Goal: Task Accomplishment & Management: Manage account settings

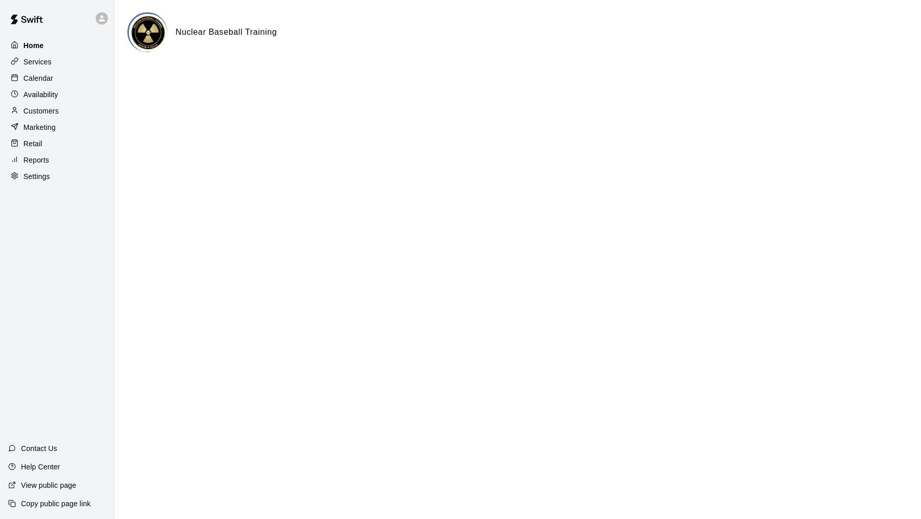
click at [49, 51] on div "Home" at bounding box center [57, 45] width 99 height 15
click at [36, 77] on p "Calendar" at bounding box center [39, 78] width 30 height 10
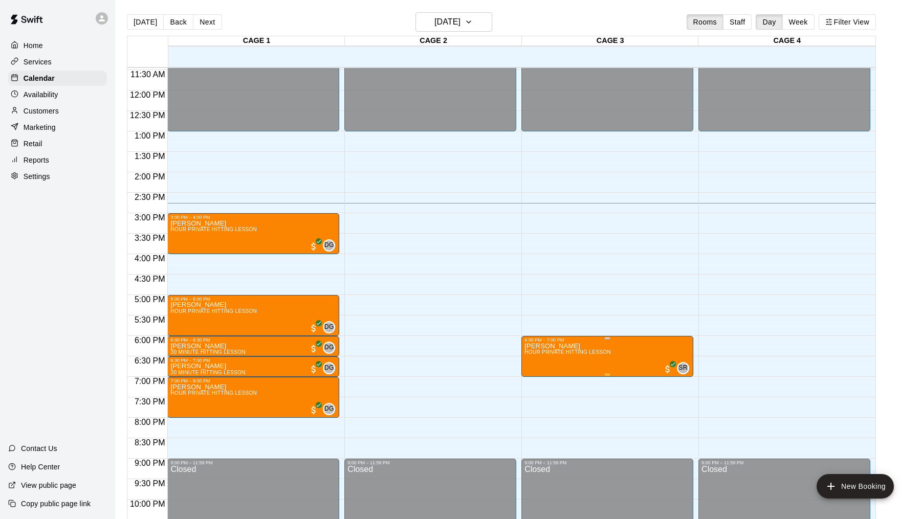
scroll to position [461, 0]
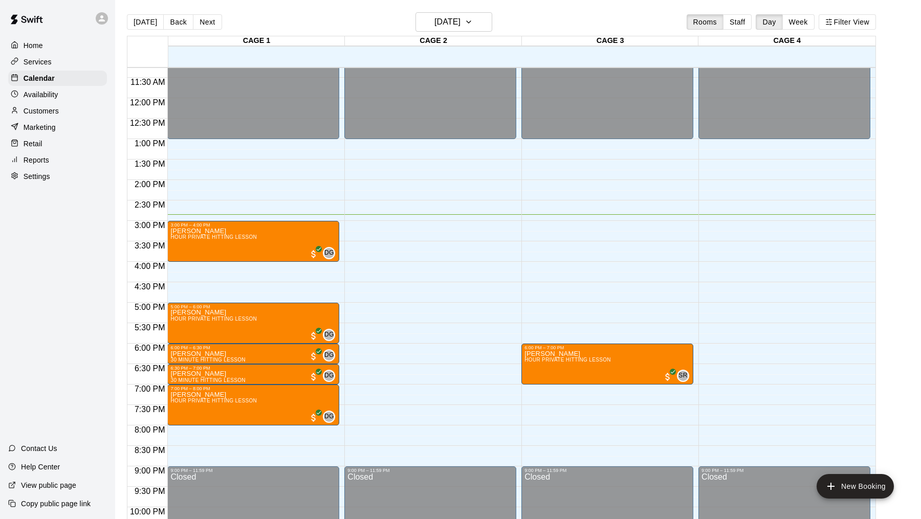
click at [81, 114] on div "Customers" at bounding box center [57, 110] width 99 height 15
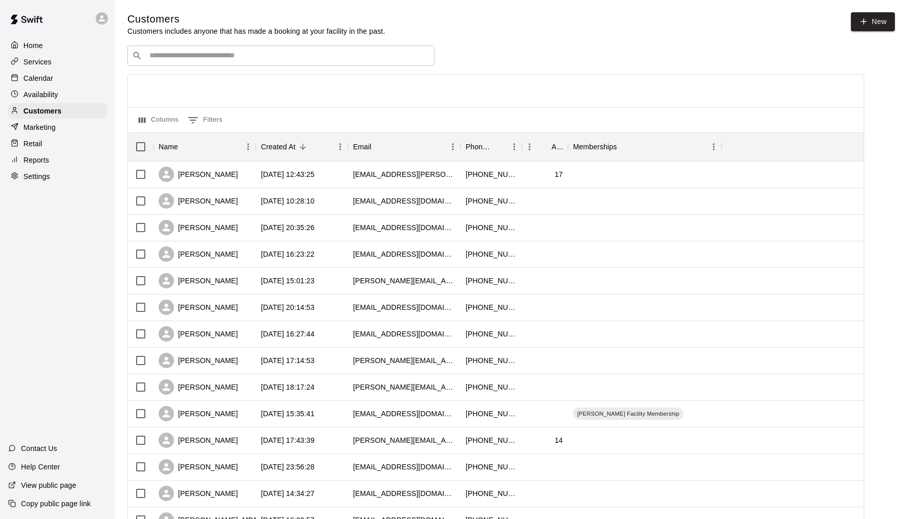
click at [69, 126] on div "Marketing" at bounding box center [57, 127] width 99 height 15
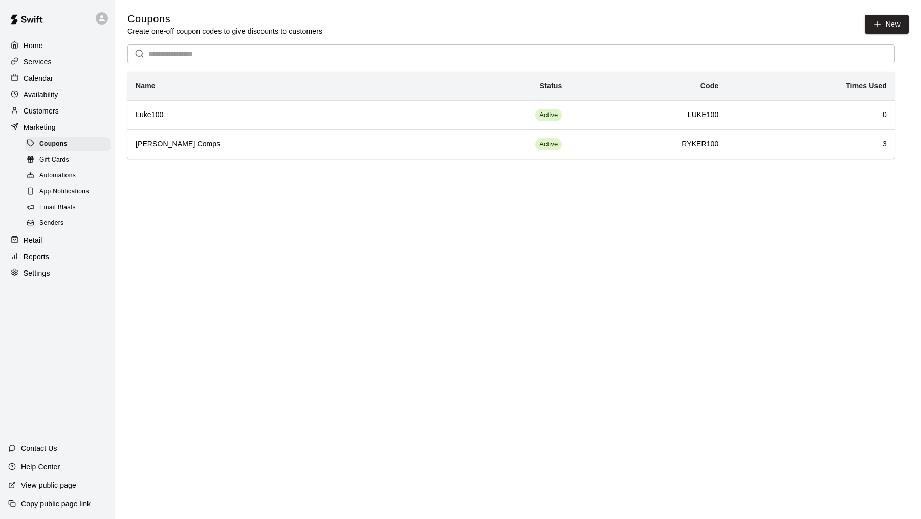
click at [88, 210] on div "Email Blasts" at bounding box center [68, 207] width 86 height 14
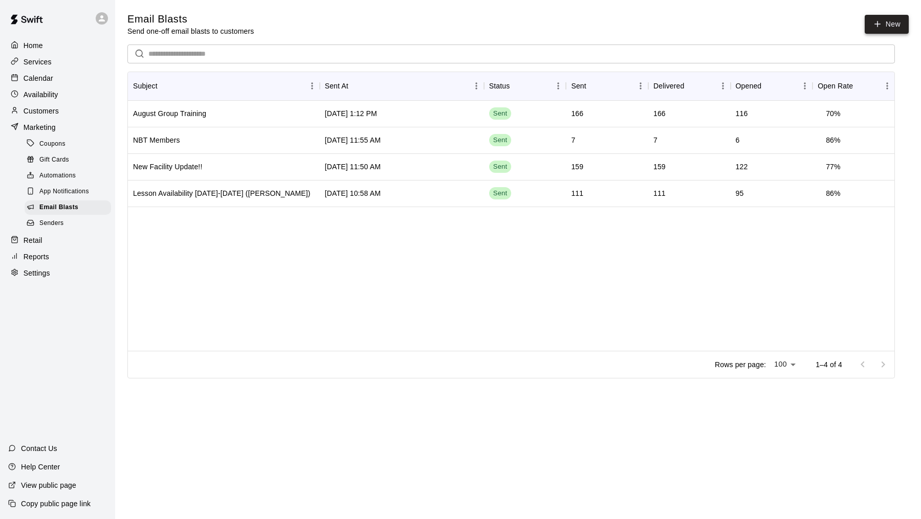
click at [899, 24] on link "New" at bounding box center [886, 24] width 44 height 19
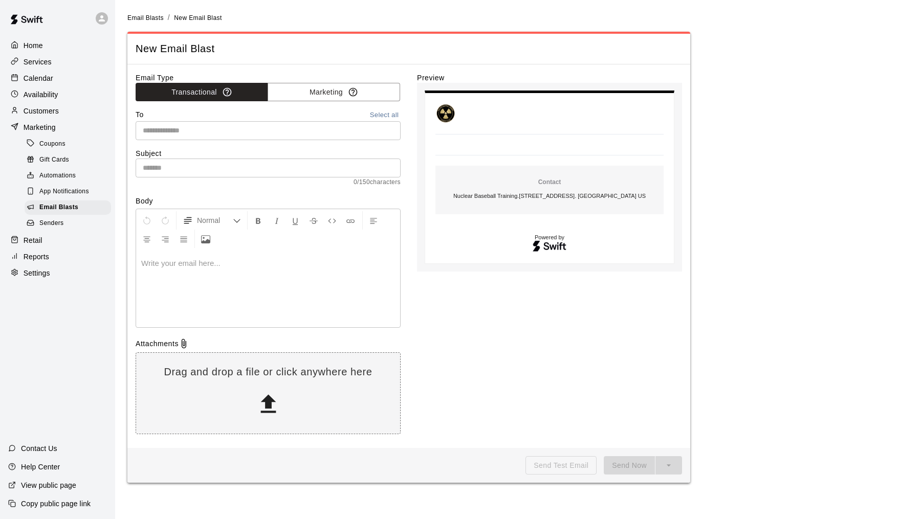
click at [266, 121] on div "​" at bounding box center [268, 130] width 265 height 19
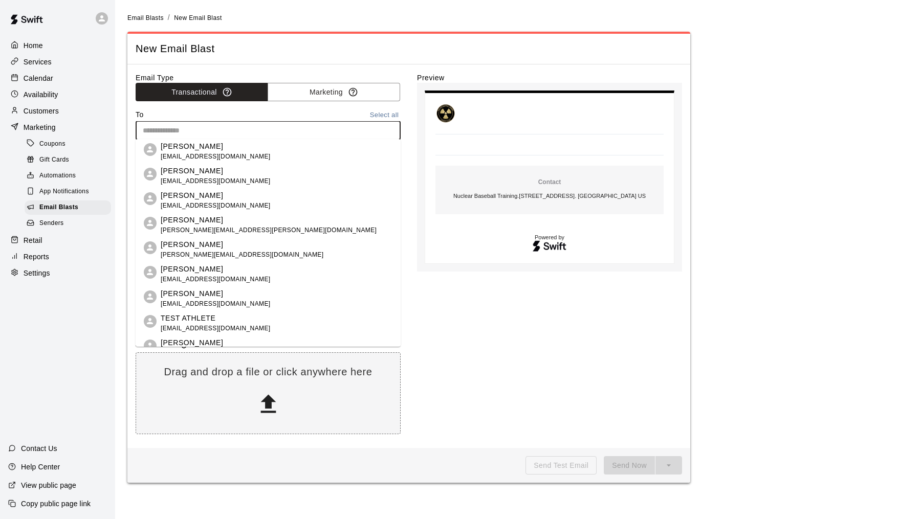
click at [266, 121] on div "​" at bounding box center [268, 130] width 265 height 19
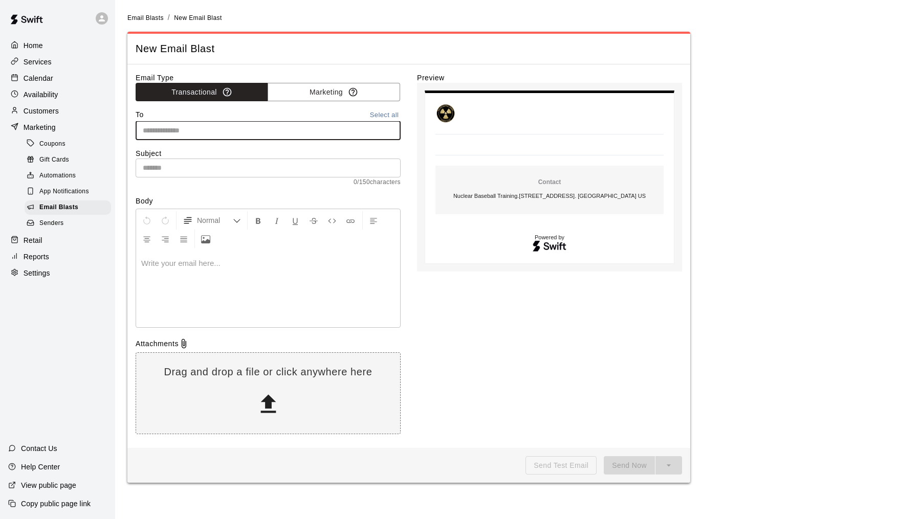
click at [266, 121] on div "​" at bounding box center [268, 130] width 265 height 19
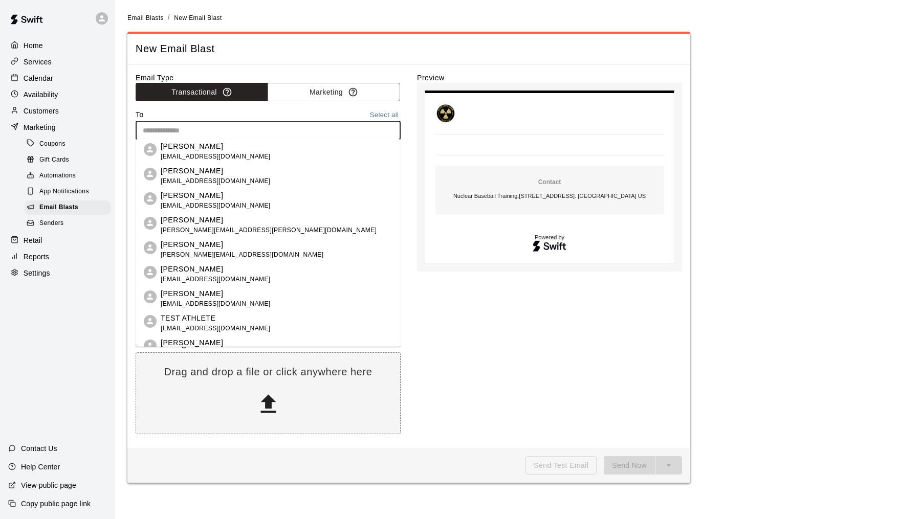
click at [288, 113] on div "To Select all" at bounding box center [268, 115] width 265 height 12
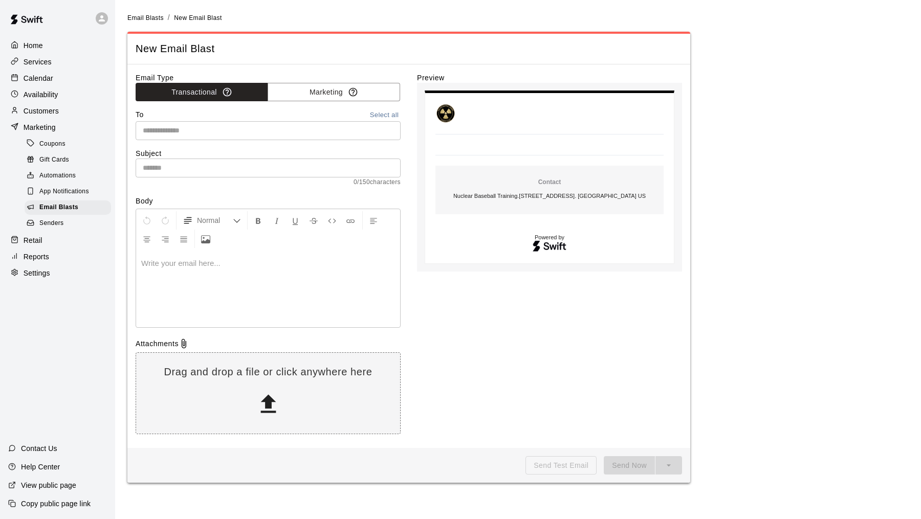
click at [261, 124] on input "text" at bounding box center [267, 130] width 257 height 13
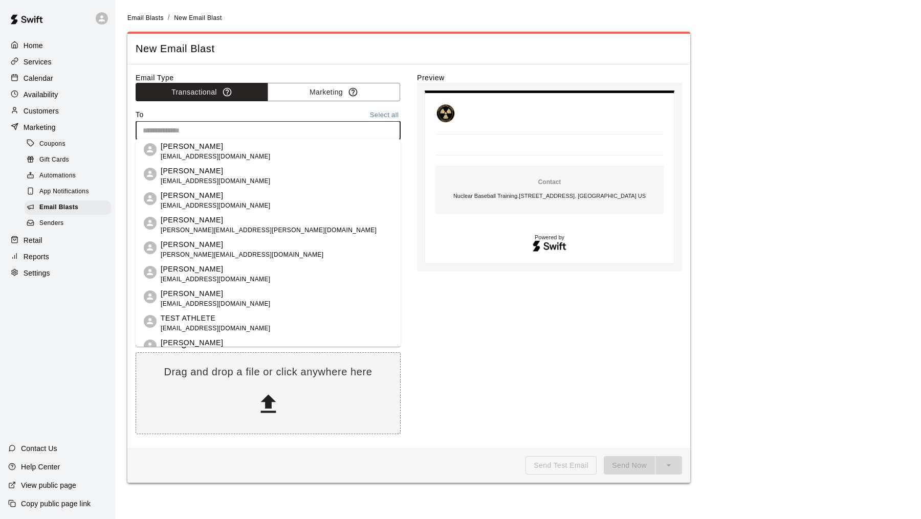
click at [394, 128] on input "text" at bounding box center [267, 130] width 257 height 13
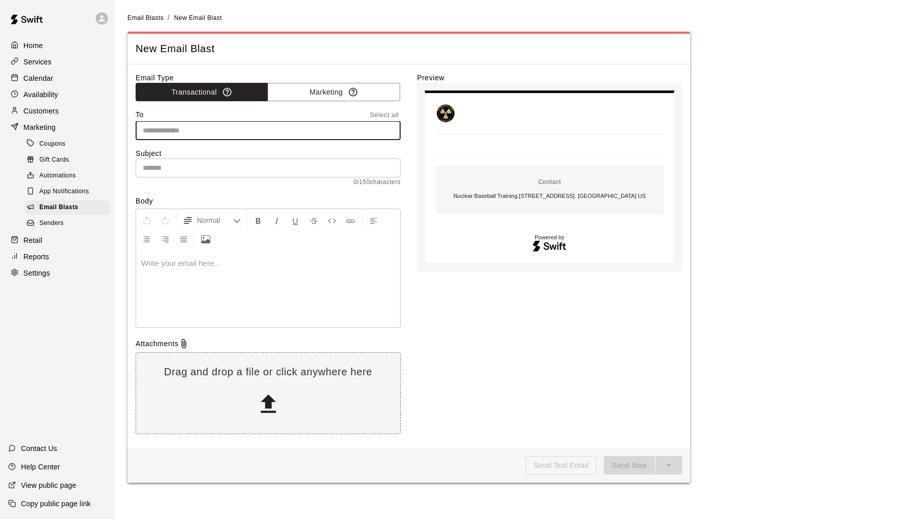
click at [386, 113] on button "Select all" at bounding box center [384, 115] width 33 height 12
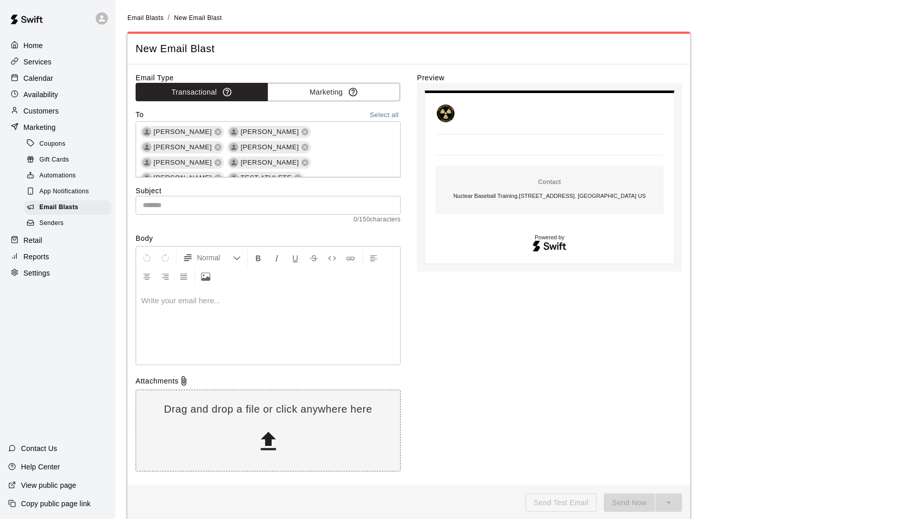
click at [270, 208] on input "text" at bounding box center [268, 205] width 265 height 19
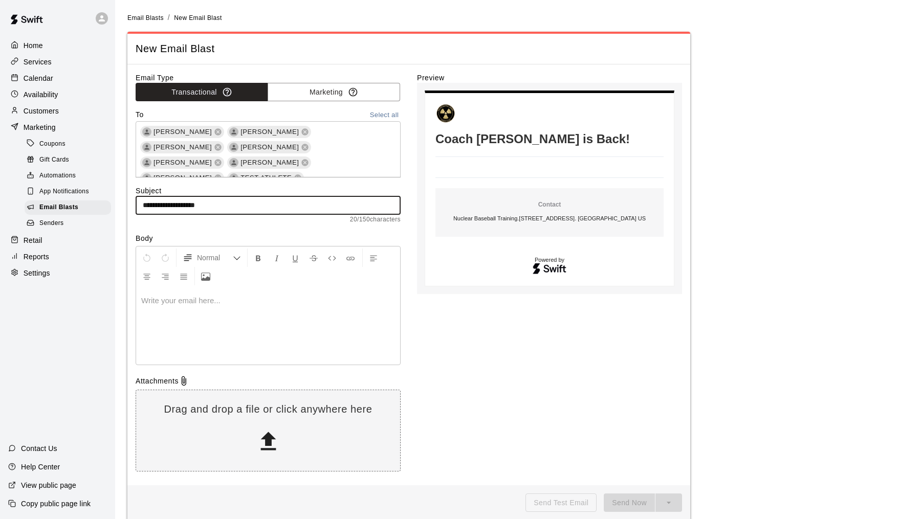
type input "**********"
click at [166, 352] on div at bounding box center [268, 326] width 264 height 77
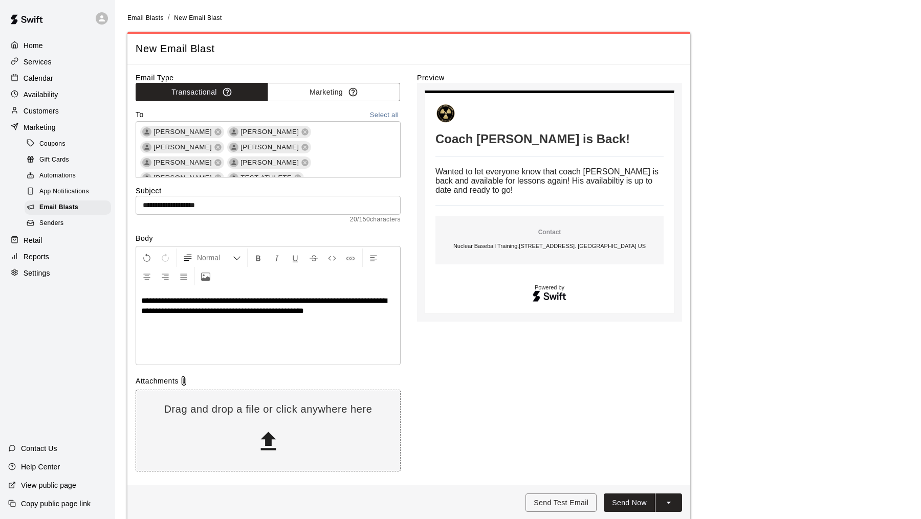
click at [219, 313] on span "**********" at bounding box center [263, 306] width 245 height 18
click at [348, 315] on p "**********" at bounding box center [268, 306] width 254 height 20
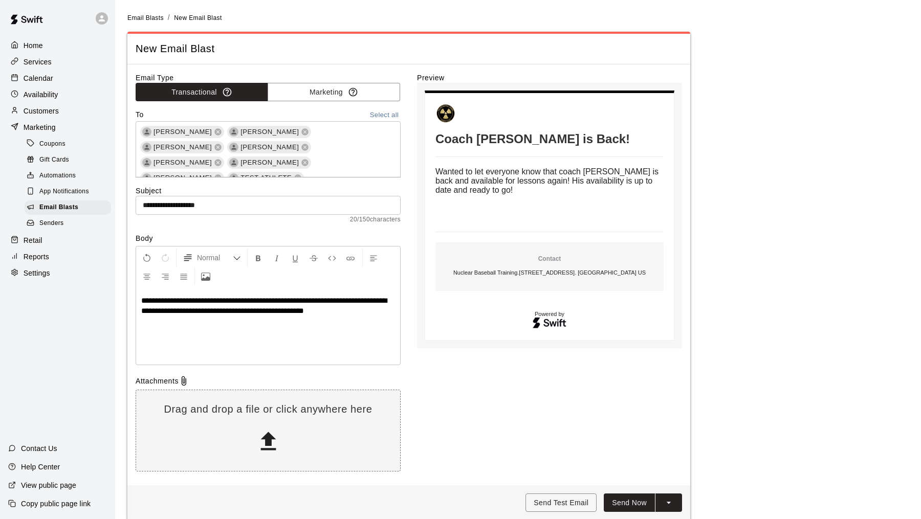
click at [182, 381] on icon at bounding box center [183, 381] width 10 height 10
click at [50, 508] on p "Copy public page link" at bounding box center [56, 504] width 70 height 10
click at [254, 332] on div "**********" at bounding box center [268, 326] width 264 height 77
click at [369, 312] on p "**********" at bounding box center [268, 306] width 254 height 20
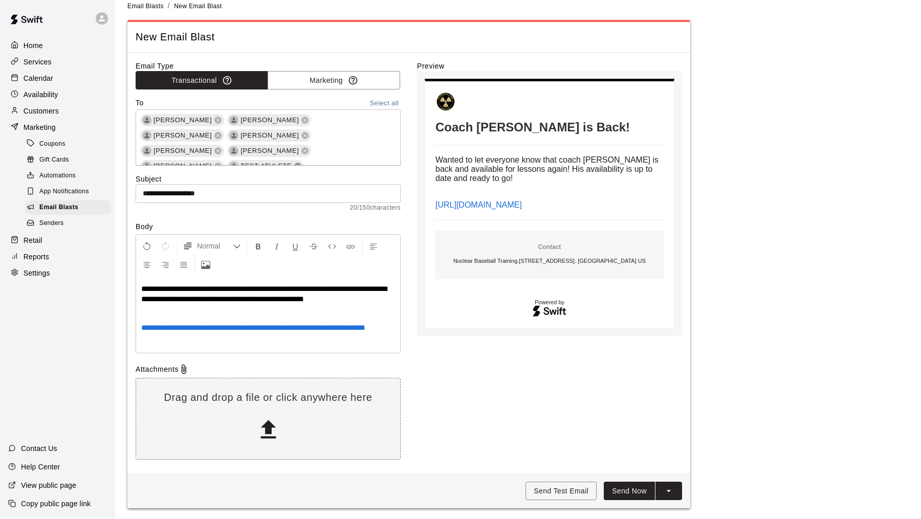
click at [295, 163] on icon at bounding box center [298, 166] width 7 height 7
click at [330, 83] on button "Marketing" at bounding box center [333, 80] width 132 height 19
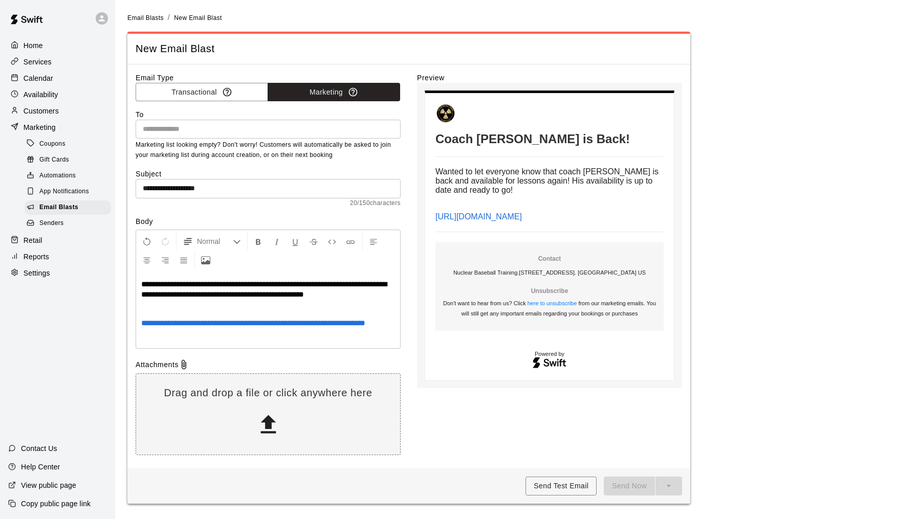
click at [304, 134] on input "text" at bounding box center [267, 129] width 257 height 13
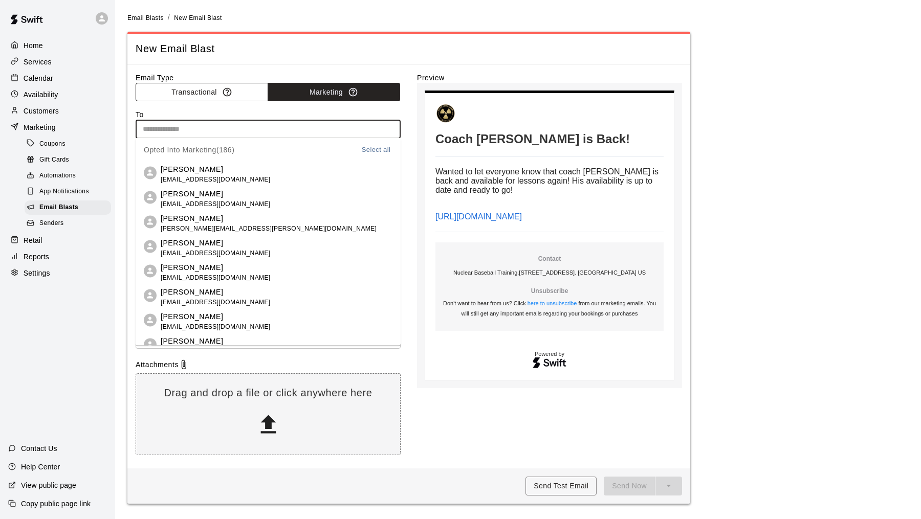
click at [222, 99] on button "Transactional" at bounding box center [202, 92] width 132 height 19
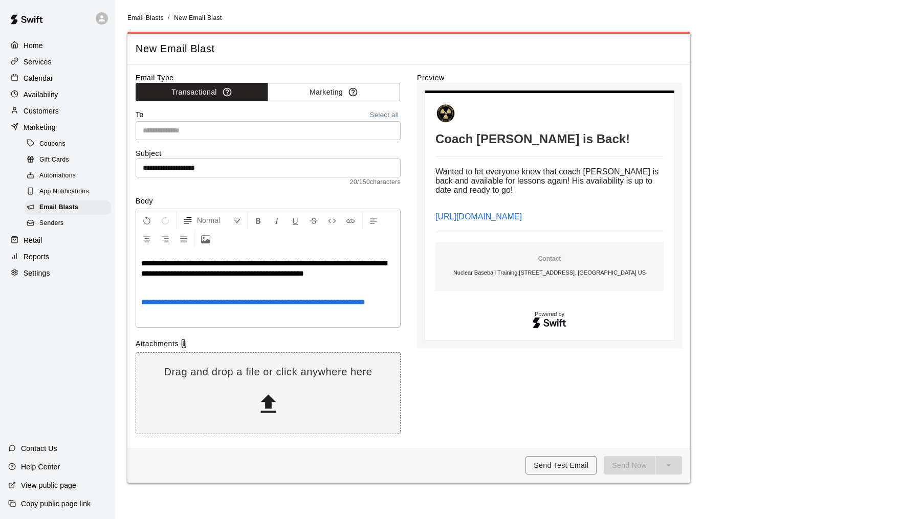
click at [317, 128] on input "text" at bounding box center [267, 130] width 257 height 13
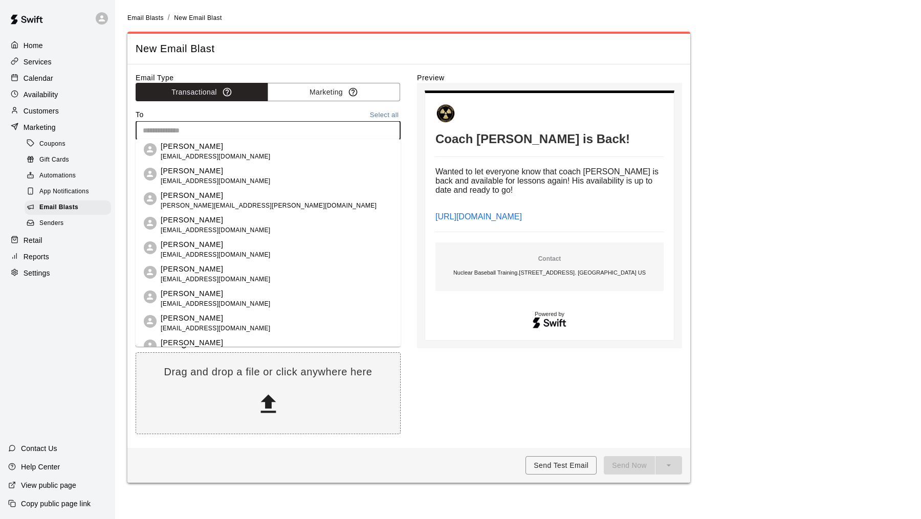
click at [385, 117] on button "Select all" at bounding box center [384, 115] width 33 height 12
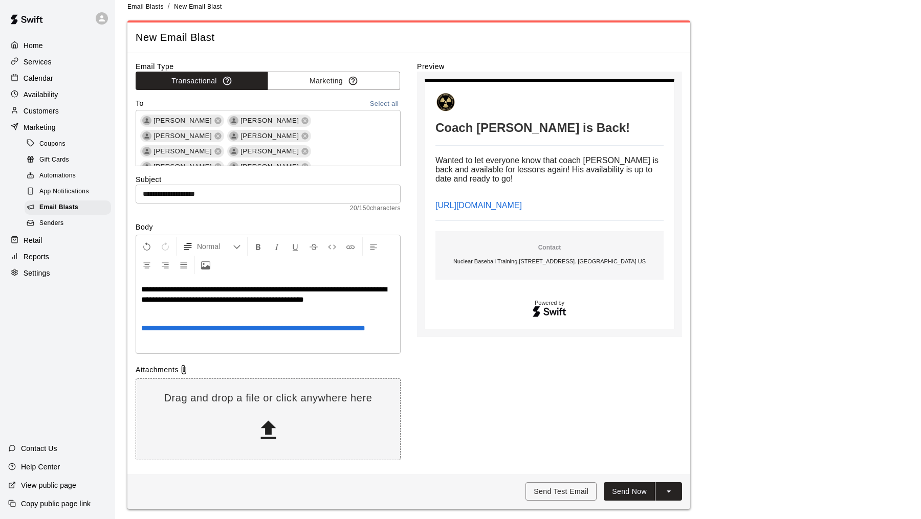
scroll to position [12, 0]
click at [283, 285] on span "**********" at bounding box center [263, 294] width 245 height 18
click at [629, 484] on button "Send Now" at bounding box center [629, 491] width 51 height 19
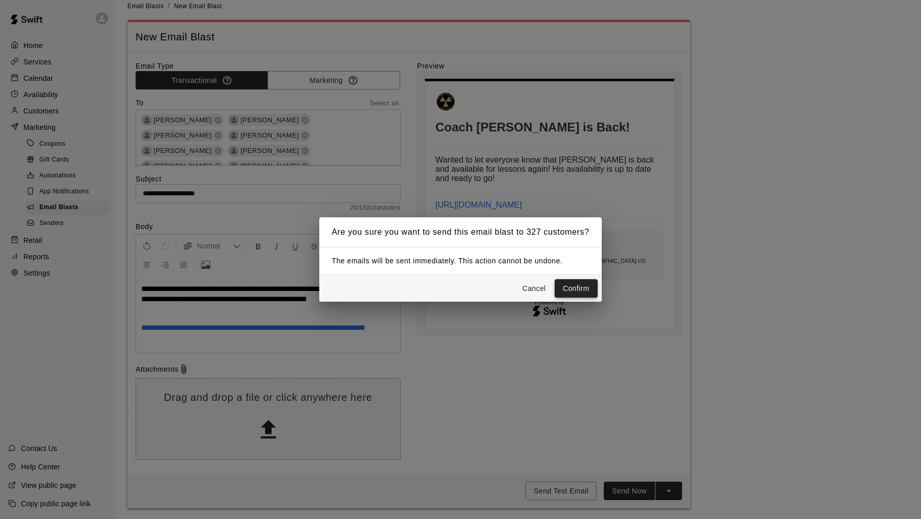
click at [568, 296] on button "Confirm" at bounding box center [575, 288] width 43 height 19
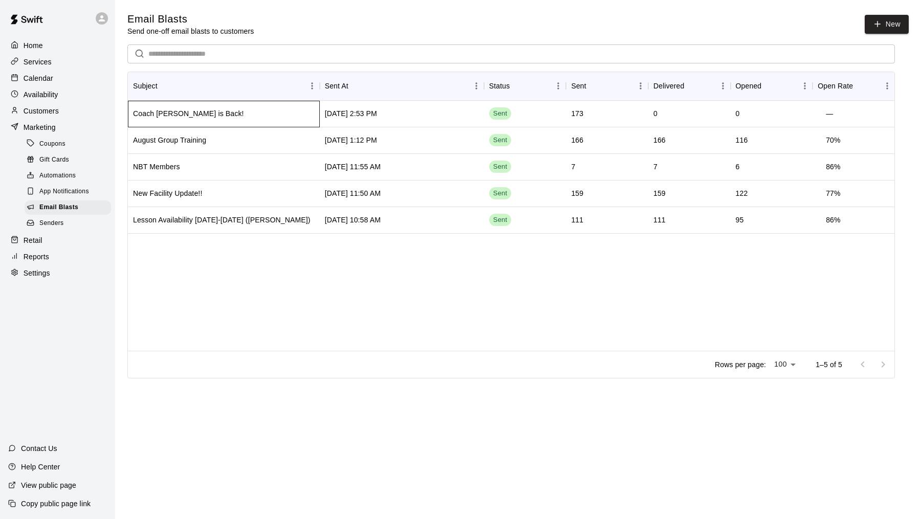
click at [193, 102] on div "Coach [PERSON_NAME] is Back!" at bounding box center [224, 114] width 192 height 27
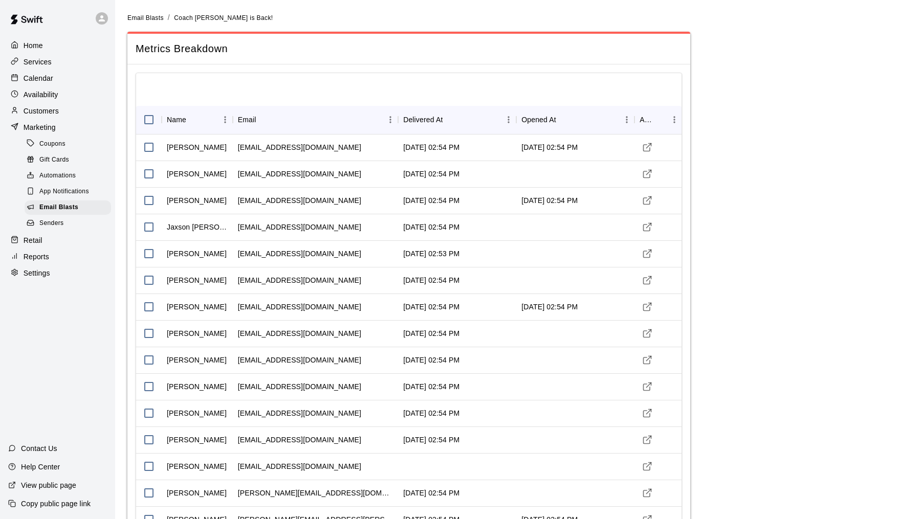
click at [59, 79] on div "Calendar" at bounding box center [57, 78] width 99 height 15
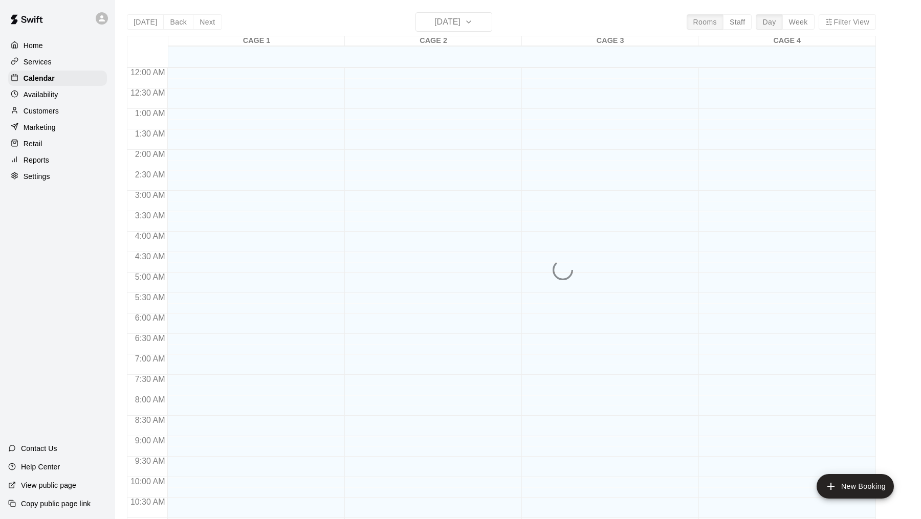
scroll to position [488, 0]
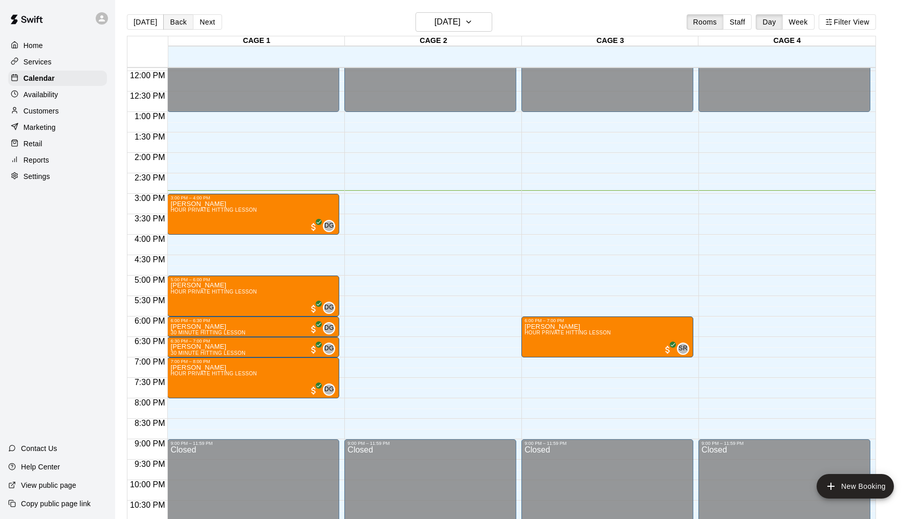
click at [174, 24] on button "Back" at bounding box center [178, 21] width 30 height 15
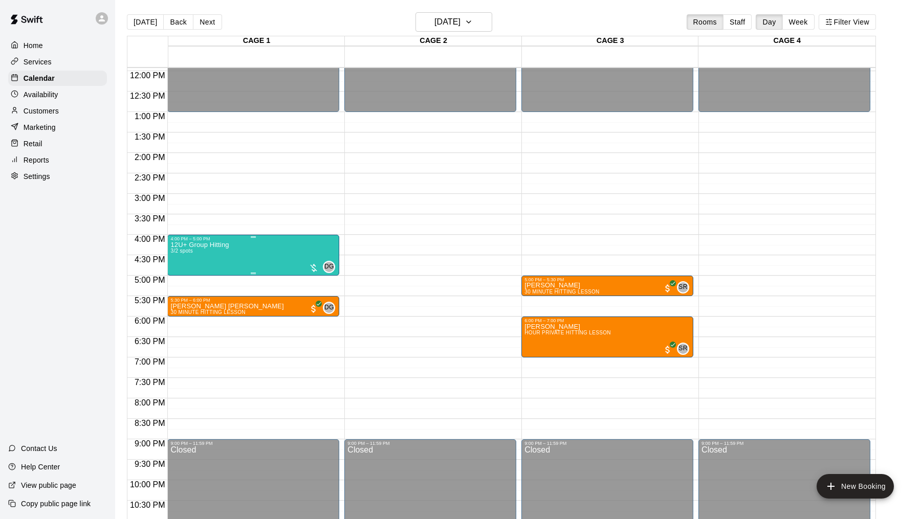
click at [234, 237] on div "4:00 PM – 5:00 PM" at bounding box center [253, 238] width 166 height 5
click at [179, 265] on img "edit" at bounding box center [181, 270] width 12 height 12
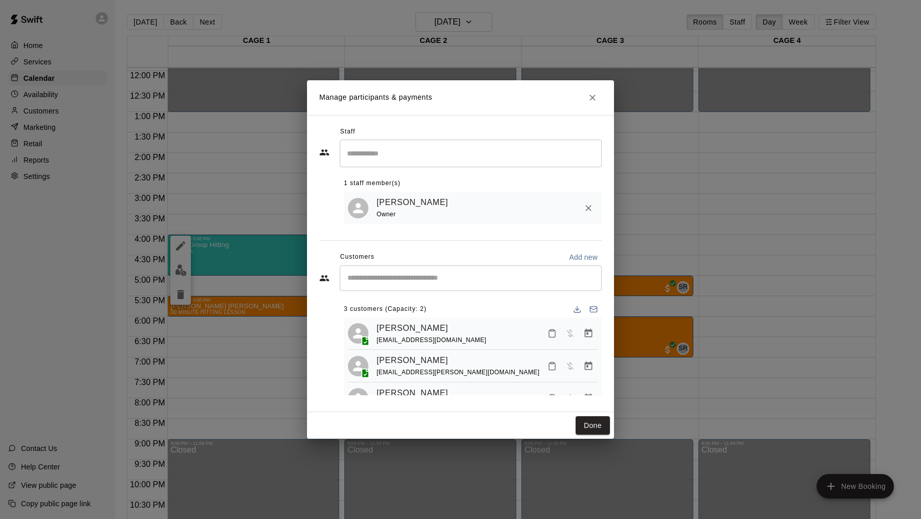
scroll to position [25, 0]
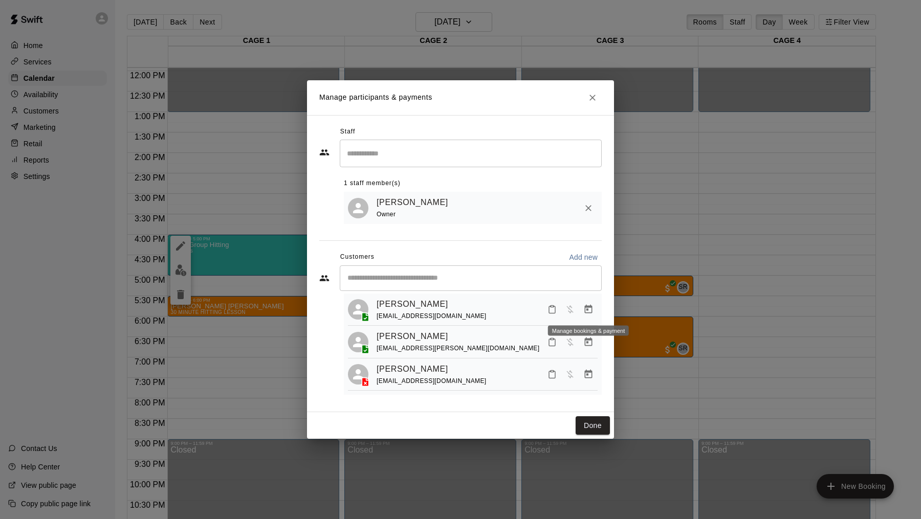
click at [589, 309] on icon "Manage bookings & payment" at bounding box center [588, 309] width 10 height 10
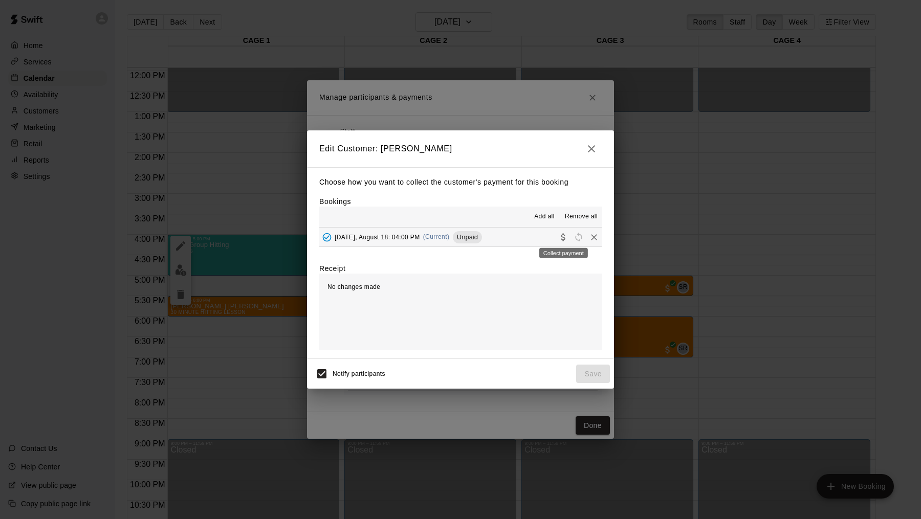
click at [562, 234] on icon "Collect payment" at bounding box center [563, 237] width 10 height 10
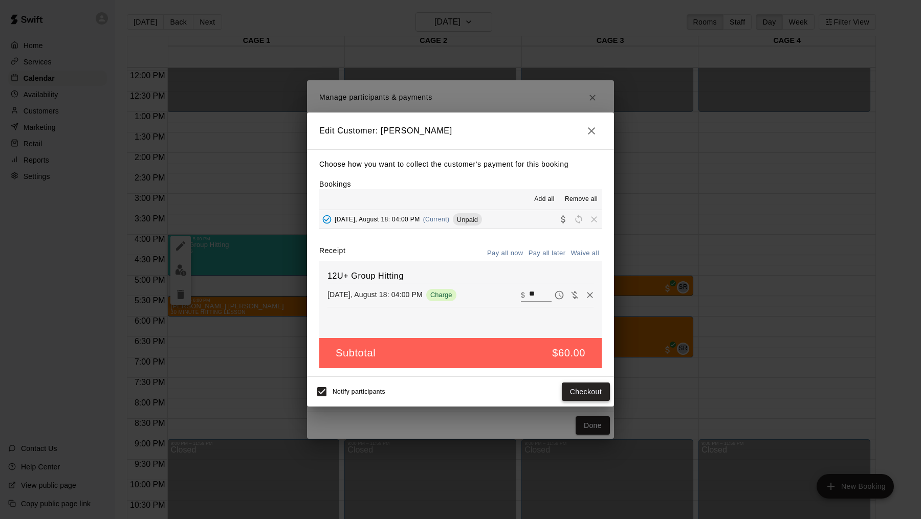
click at [607, 392] on button "Checkout" at bounding box center [586, 392] width 48 height 19
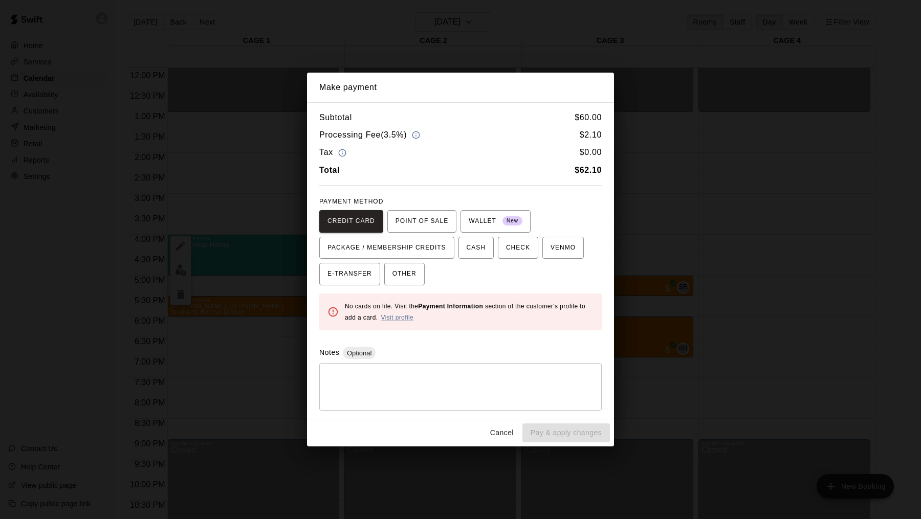
click at [497, 423] on button "Cancel" at bounding box center [501, 432] width 33 height 19
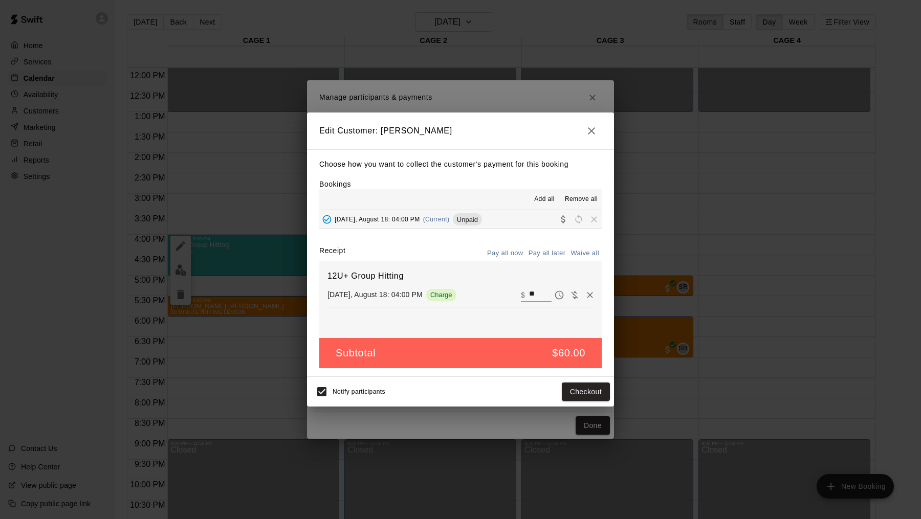
click at [598, 133] on button "button" at bounding box center [591, 131] width 20 height 20
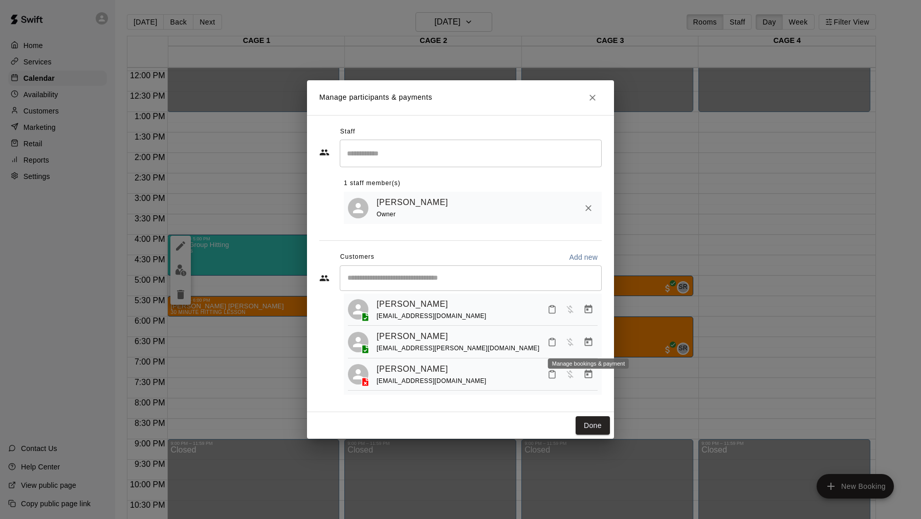
click at [590, 341] on icon "Manage bookings & payment" at bounding box center [588, 342] width 10 height 10
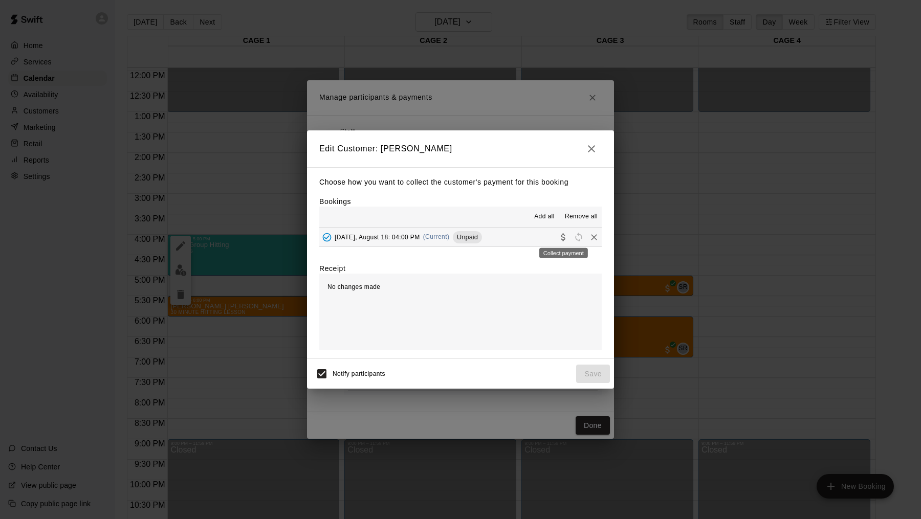
click at [564, 236] on icon "Collect payment" at bounding box center [563, 237] width 10 height 10
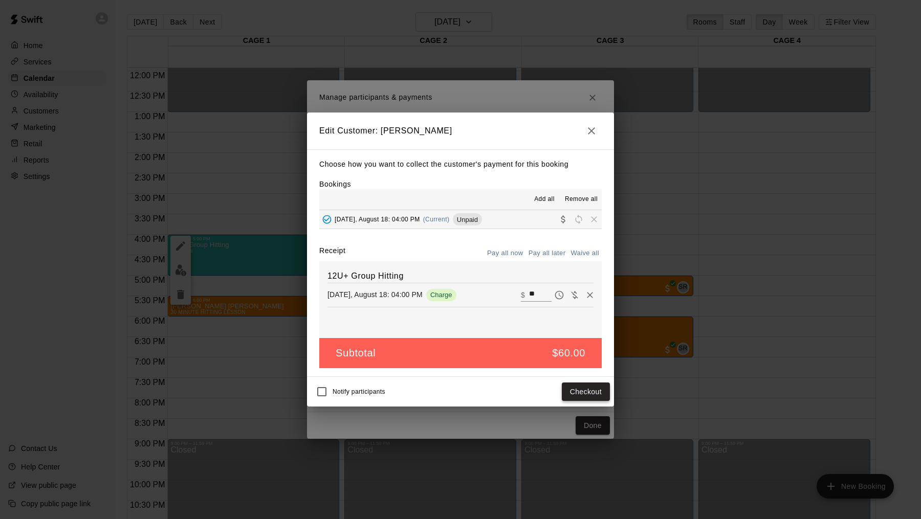
click at [582, 386] on button "Checkout" at bounding box center [586, 392] width 48 height 19
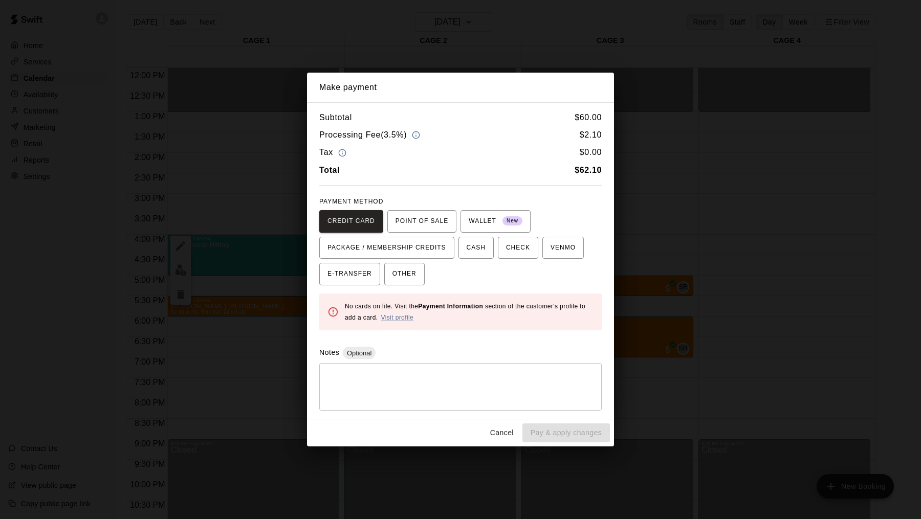
click at [493, 425] on button "Cancel" at bounding box center [501, 432] width 33 height 19
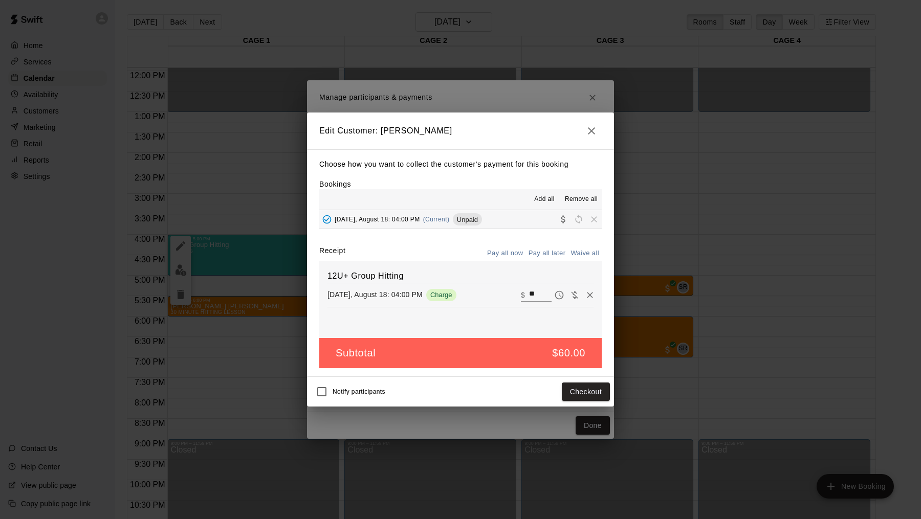
click at [593, 134] on icon "button" at bounding box center [591, 131] width 12 height 12
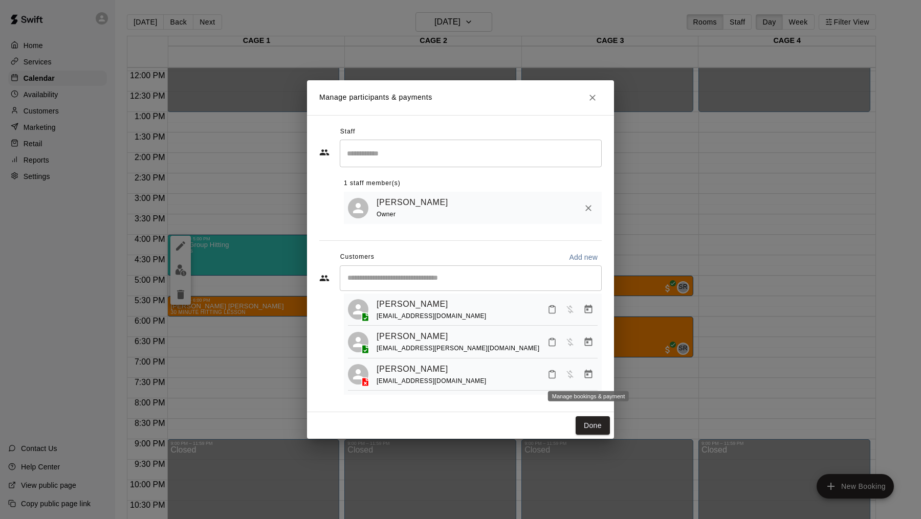
click at [585, 376] on icon "Manage bookings & payment" at bounding box center [589, 374] width 8 height 9
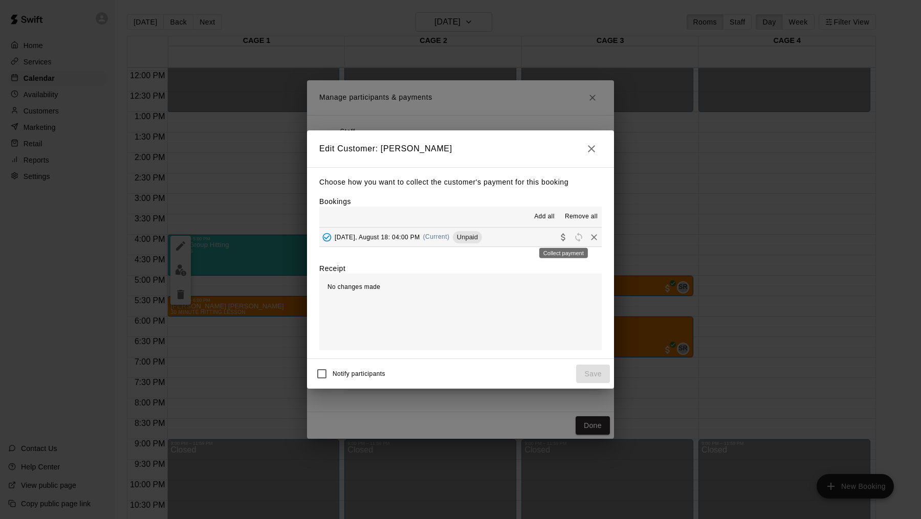
click at [565, 241] on div "Collect payment" at bounding box center [563, 250] width 51 height 18
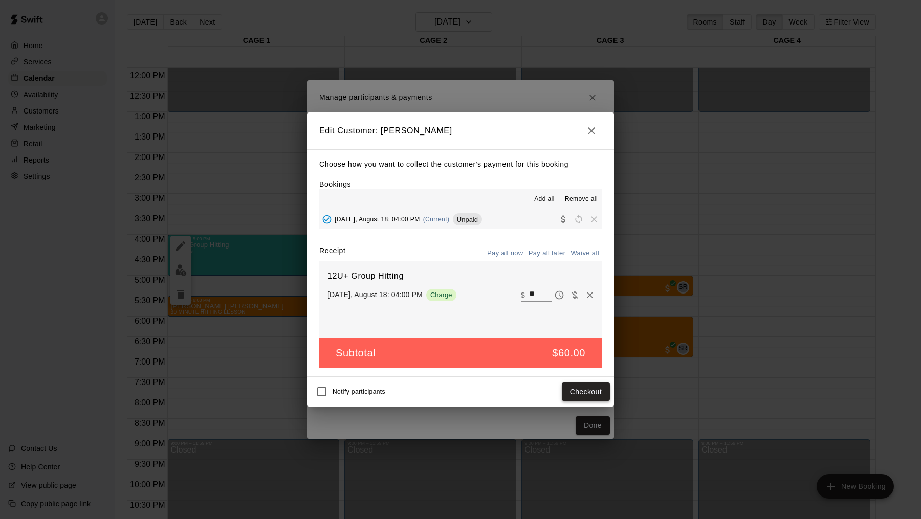
click at [582, 393] on button "Checkout" at bounding box center [586, 392] width 48 height 19
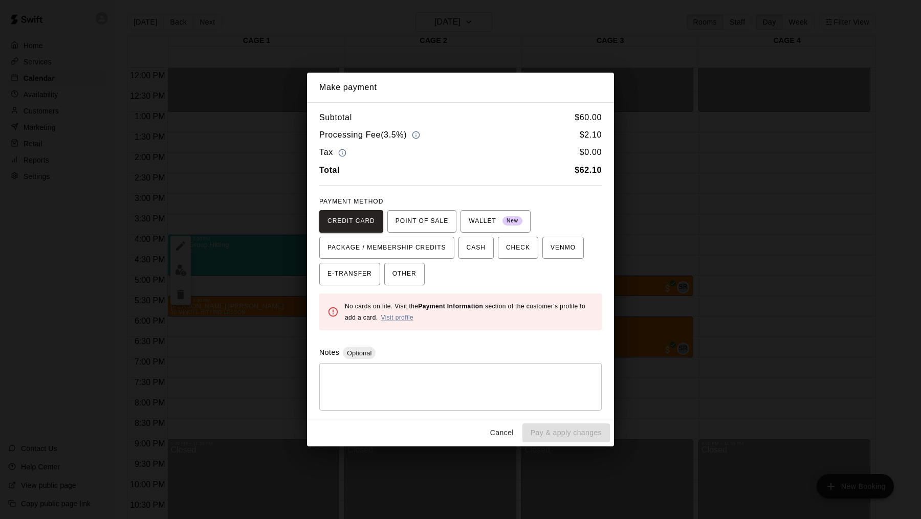
click at [502, 434] on button "Cancel" at bounding box center [501, 432] width 33 height 19
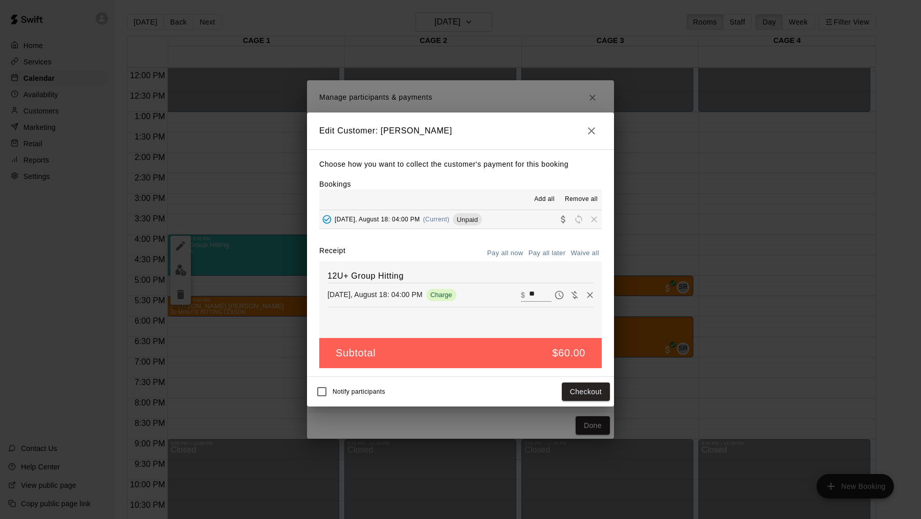
click at [586, 148] on h2 "Edit Customer: [PERSON_NAME]" at bounding box center [460, 131] width 307 height 37
click at [586, 135] on icon "button" at bounding box center [591, 131] width 12 height 12
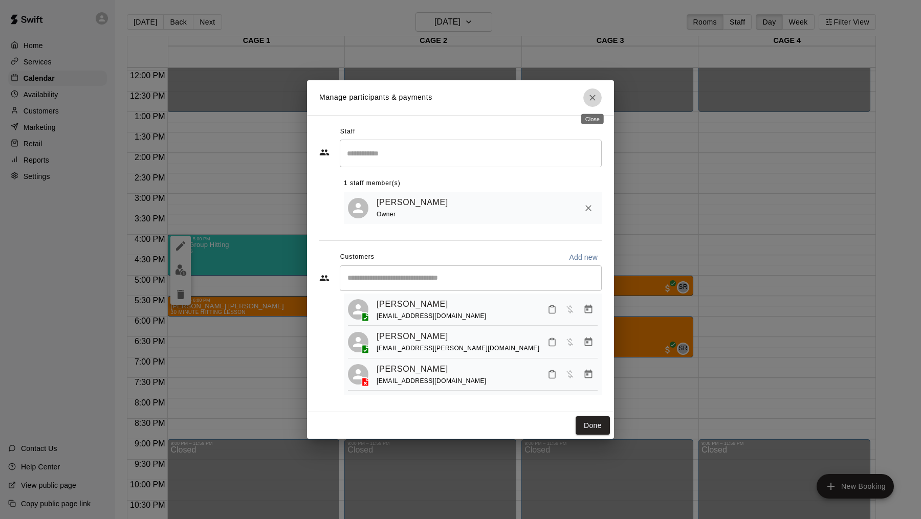
click at [596, 100] on icon "Close" at bounding box center [592, 98] width 10 height 10
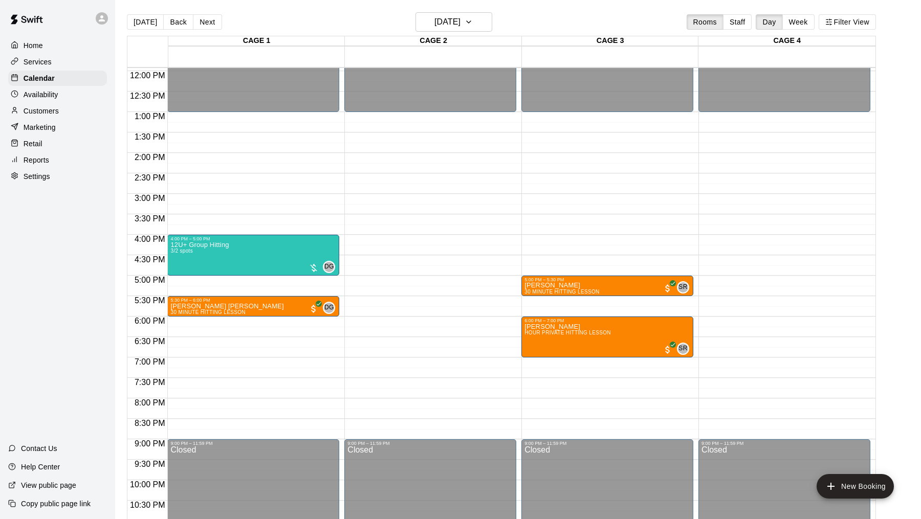
click at [68, 167] on div "Reports" at bounding box center [57, 159] width 99 height 15
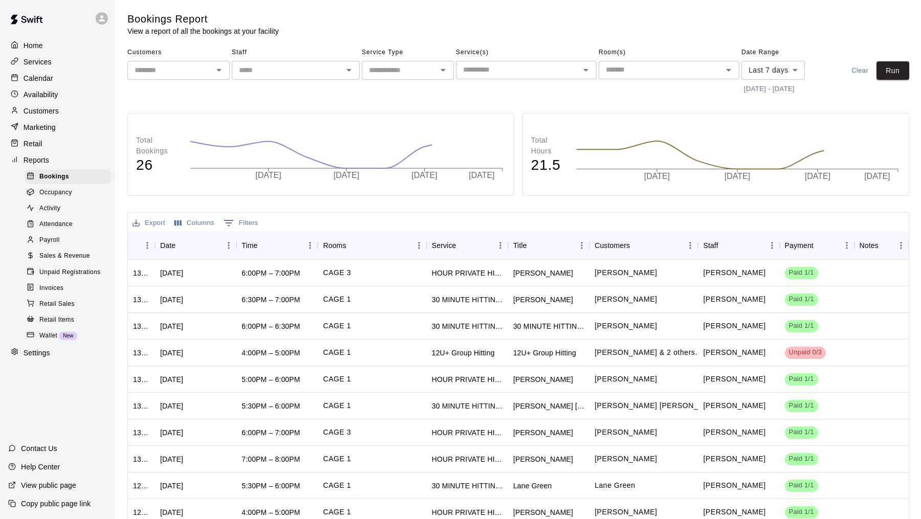
click at [58, 276] on span "Unpaid Registrations" at bounding box center [69, 272] width 61 height 10
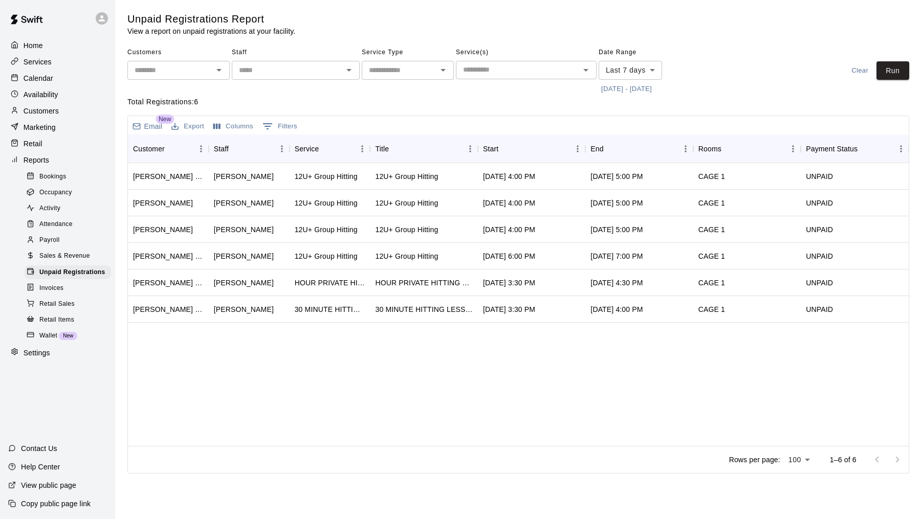
click at [42, 85] on div "Calendar" at bounding box center [57, 78] width 99 height 15
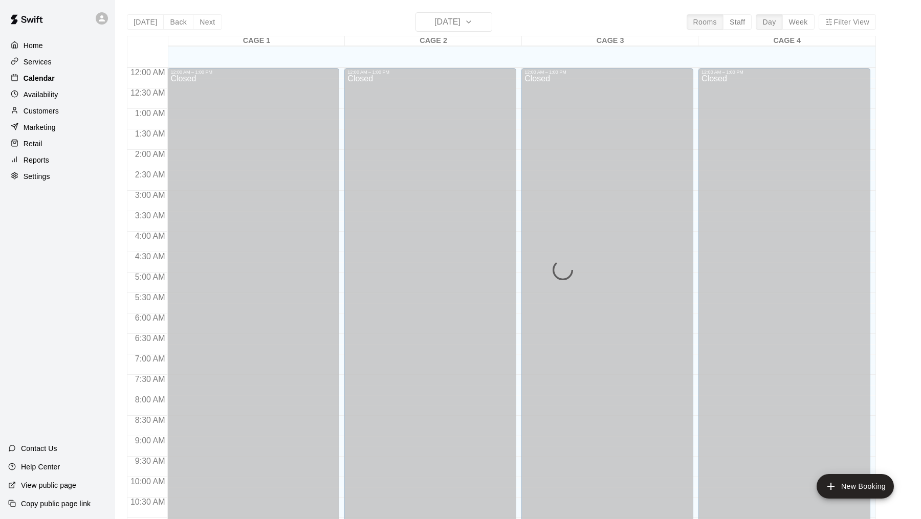
scroll to position [488, 0]
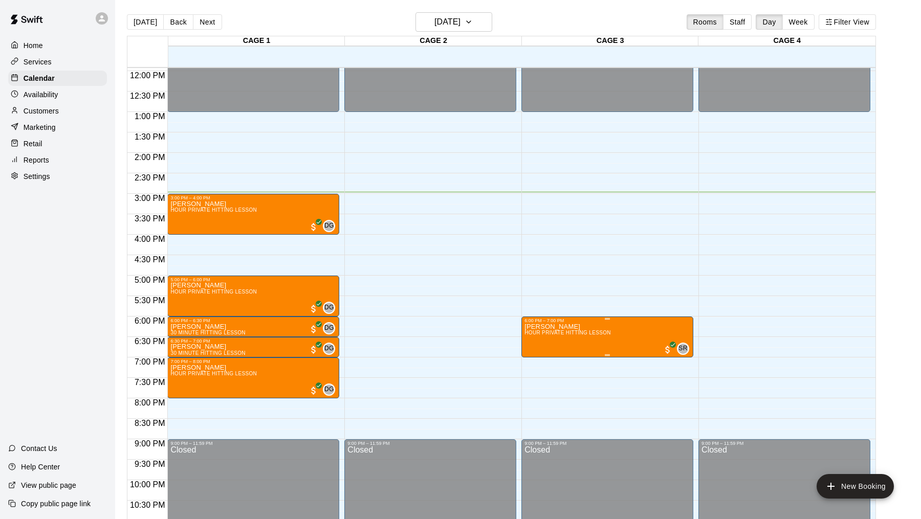
click at [529, 334] on icon "edit" at bounding box center [534, 333] width 12 height 12
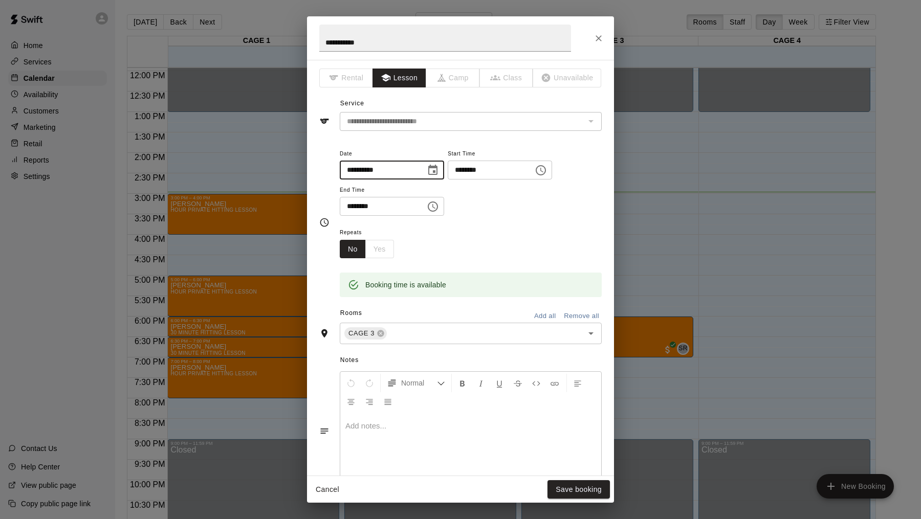
click at [391, 178] on input "**********" at bounding box center [379, 170] width 79 height 19
click at [433, 171] on icon "Choose date, selected date is Aug 19, 2025" at bounding box center [433, 170] width 12 height 12
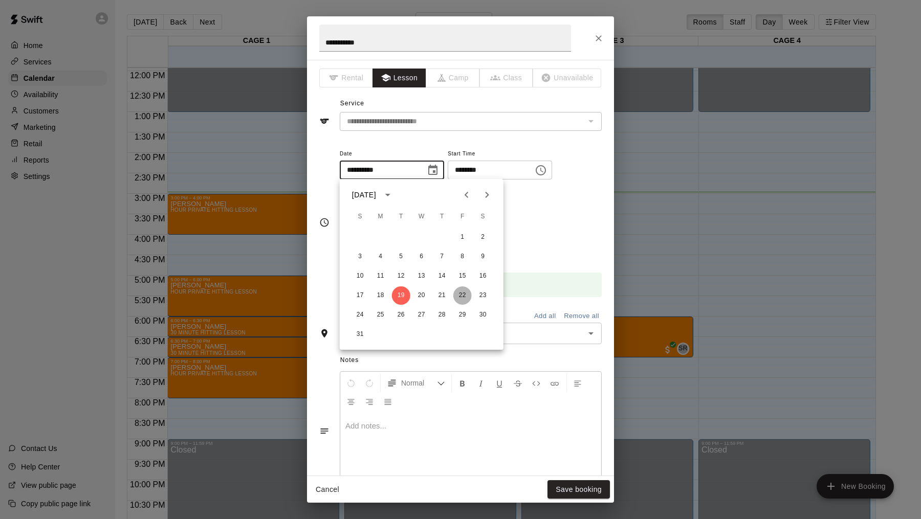
click at [465, 293] on button "22" at bounding box center [462, 295] width 18 height 18
type input "**********"
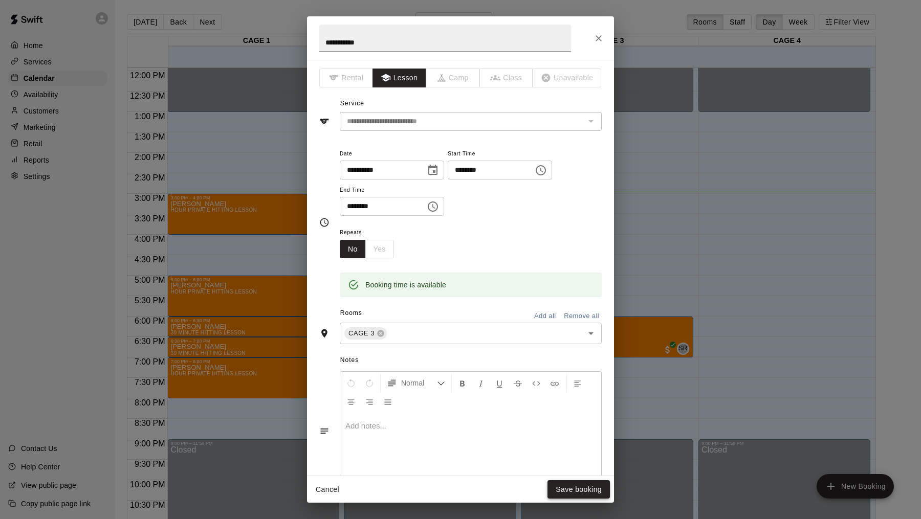
click at [571, 491] on button "Save booking" at bounding box center [578, 489] width 62 height 19
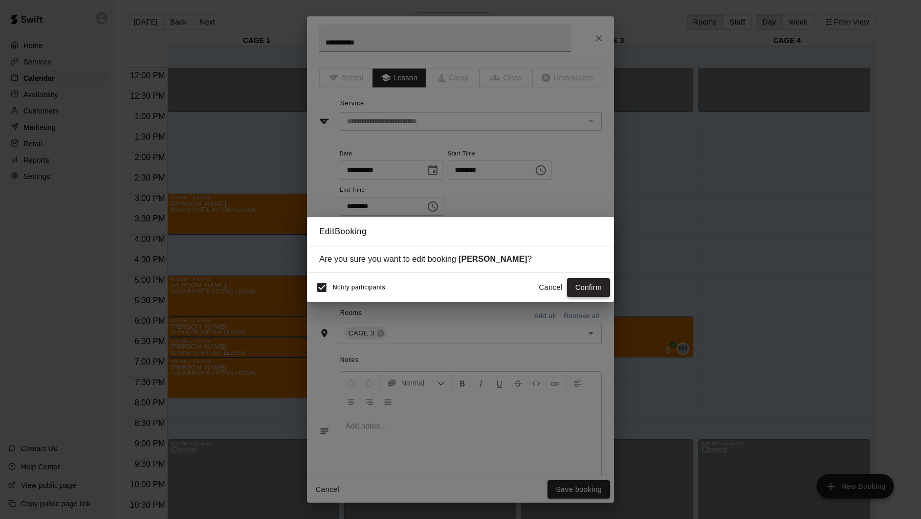
click at [577, 279] on button "Confirm" at bounding box center [588, 287] width 43 height 19
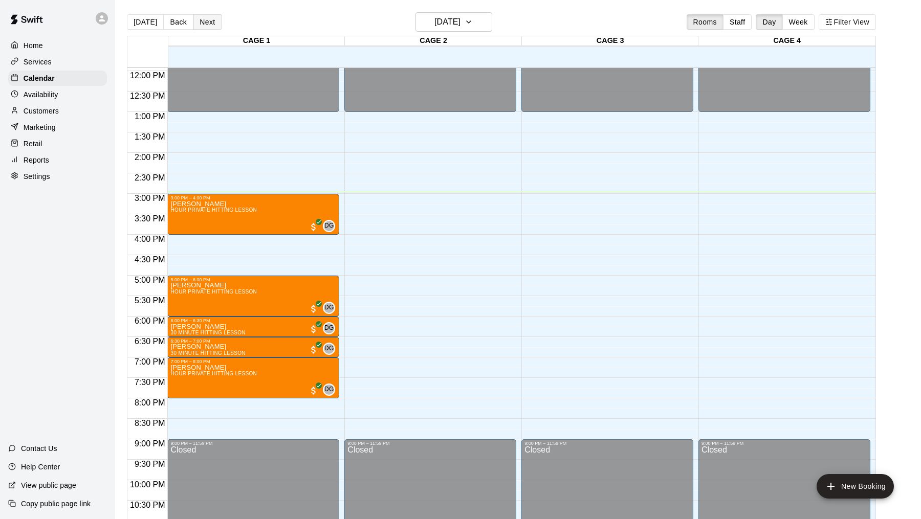
click at [195, 20] on button "Next" at bounding box center [207, 21] width 29 height 15
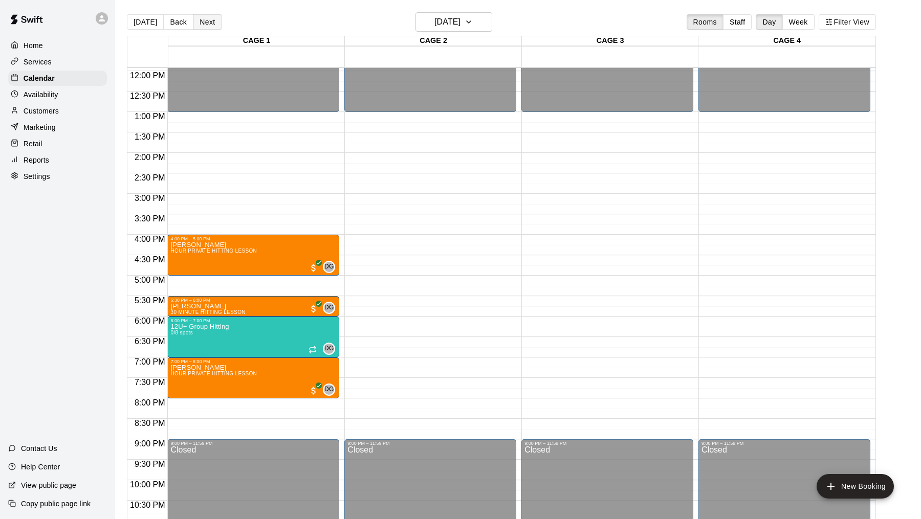
click at [199, 16] on button "Next" at bounding box center [207, 21] width 29 height 15
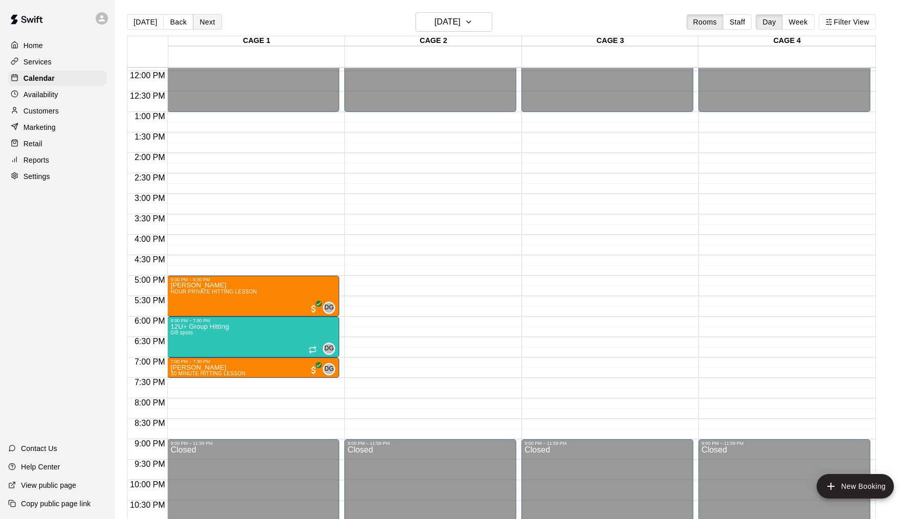
click at [199, 17] on button "Next" at bounding box center [207, 21] width 29 height 15
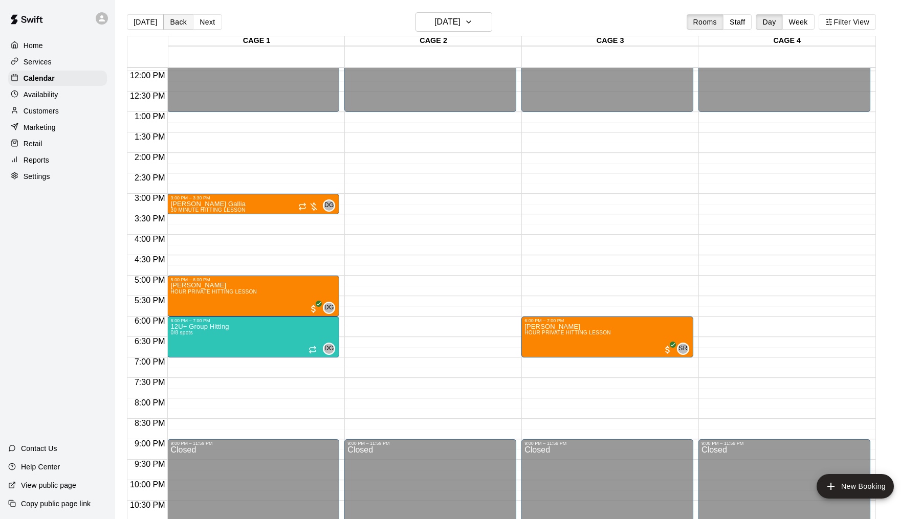
click at [169, 17] on button "Back" at bounding box center [178, 21] width 30 height 15
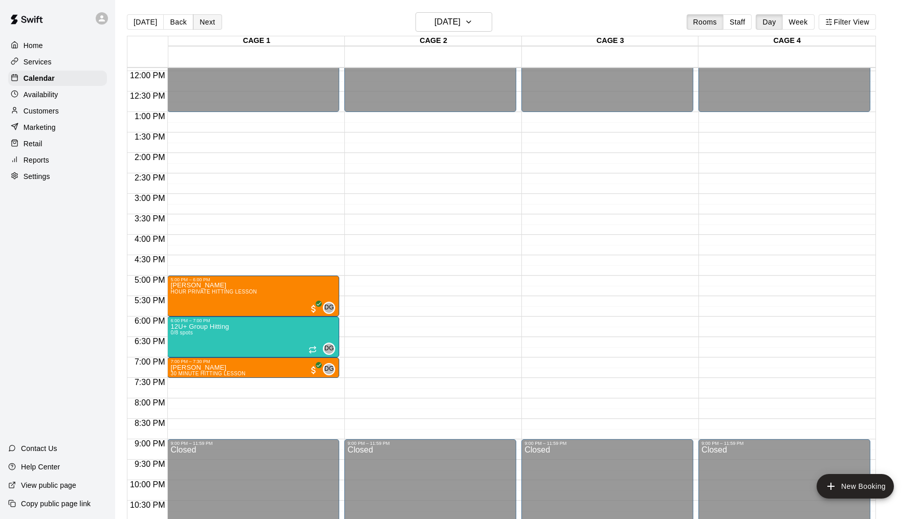
click at [204, 20] on button "Next" at bounding box center [207, 21] width 29 height 15
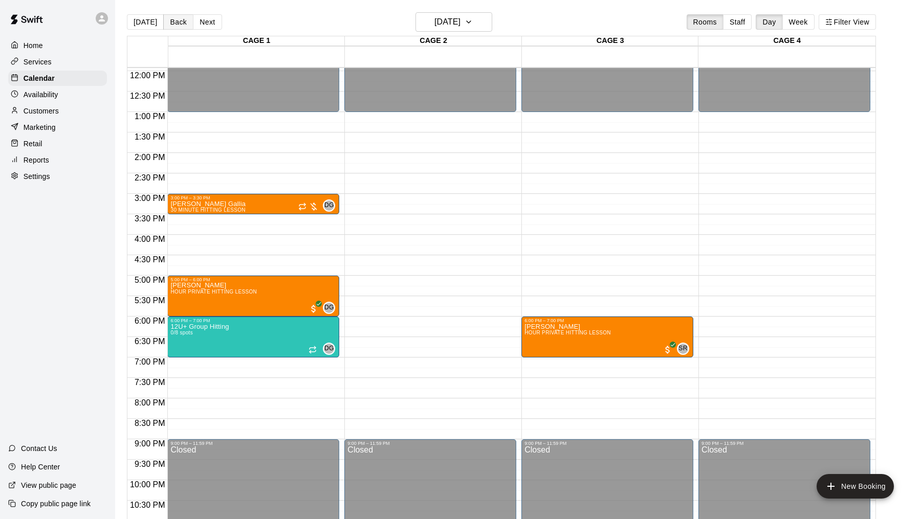
click at [185, 23] on button "Back" at bounding box center [178, 21] width 30 height 15
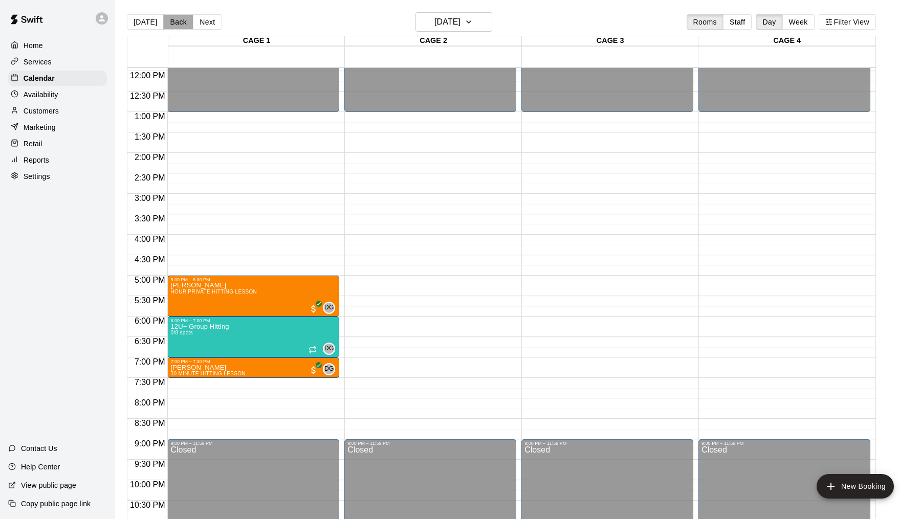
click at [178, 27] on button "Back" at bounding box center [178, 21] width 30 height 15
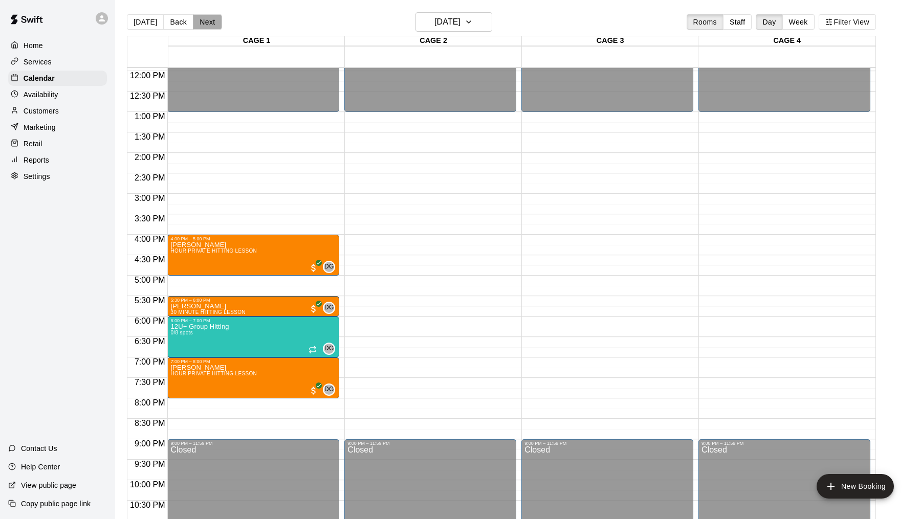
click at [199, 29] on button "Next" at bounding box center [207, 21] width 29 height 15
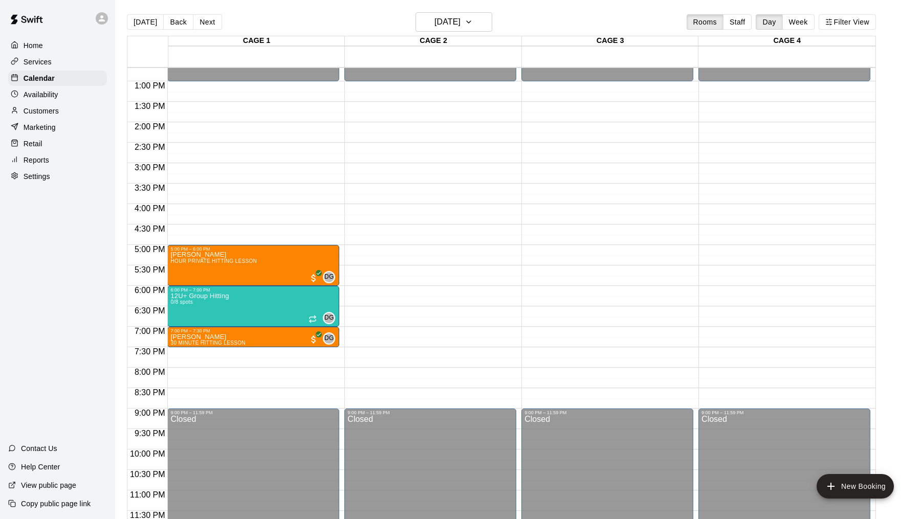
scroll to position [515, 0]
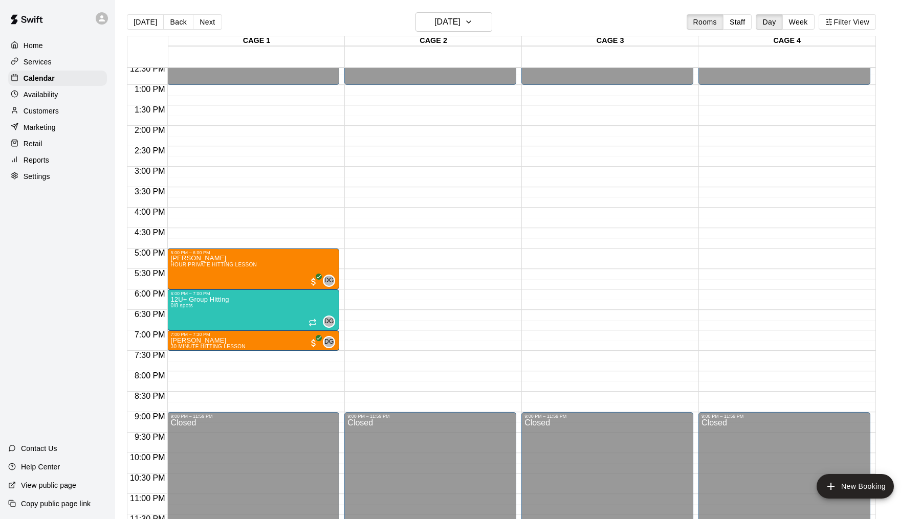
click at [483, 257] on div "12:00 AM – 1:00 PM Closed 9:00 PM – 11:59 PM Closed" at bounding box center [430, 44] width 172 height 982
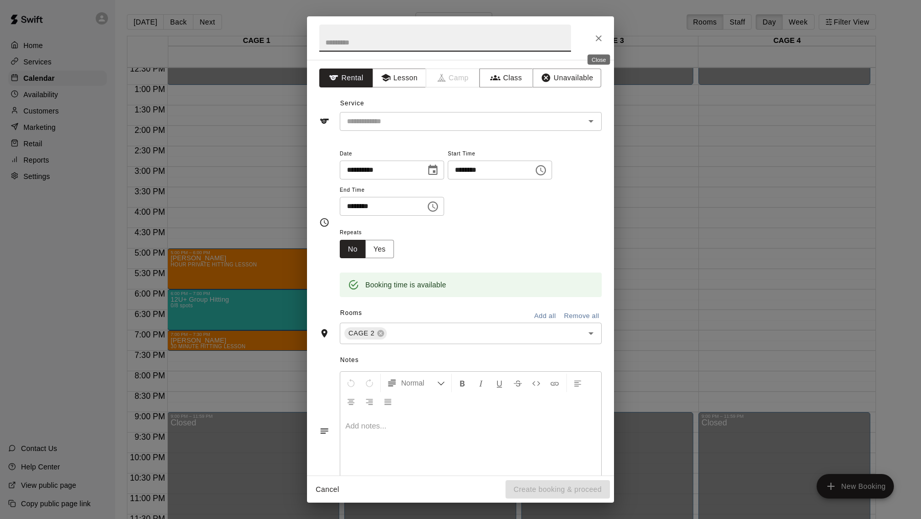
click at [601, 37] on icon "Close" at bounding box center [598, 38] width 10 height 10
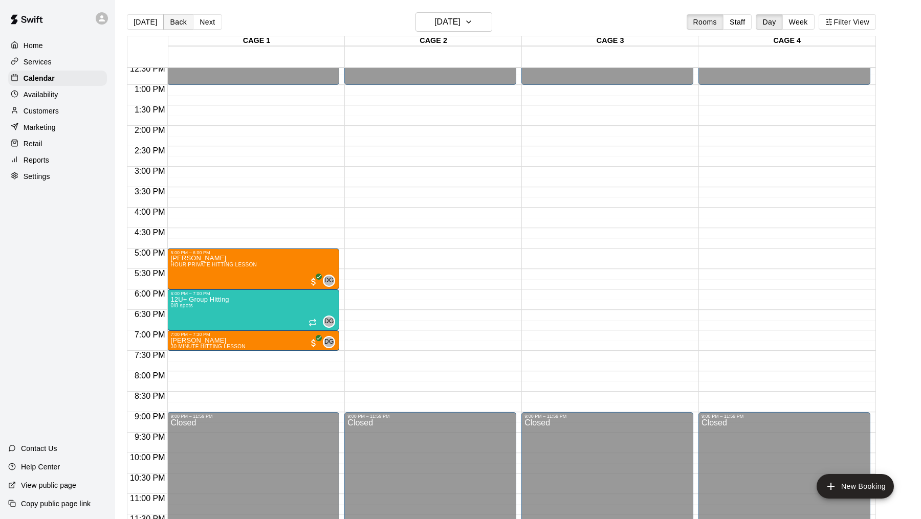
click at [180, 25] on button "Back" at bounding box center [178, 21] width 30 height 15
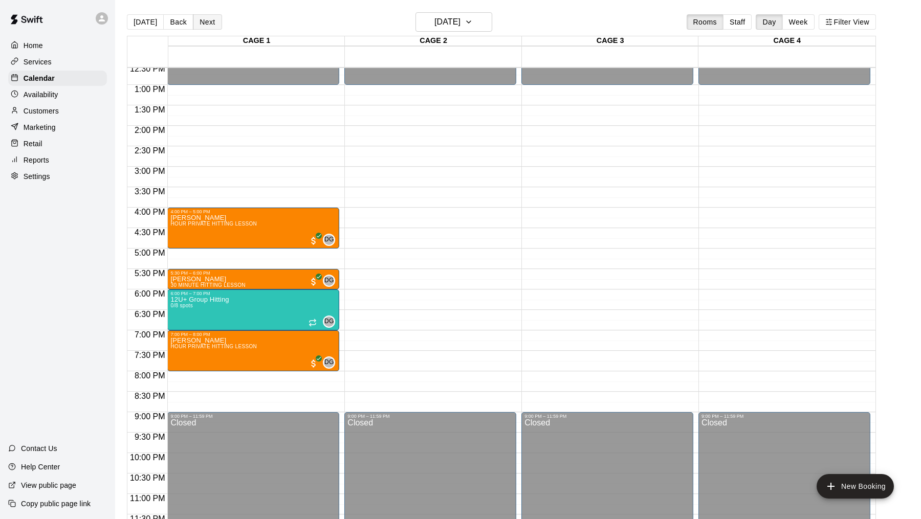
click at [205, 17] on button "Next" at bounding box center [207, 21] width 29 height 15
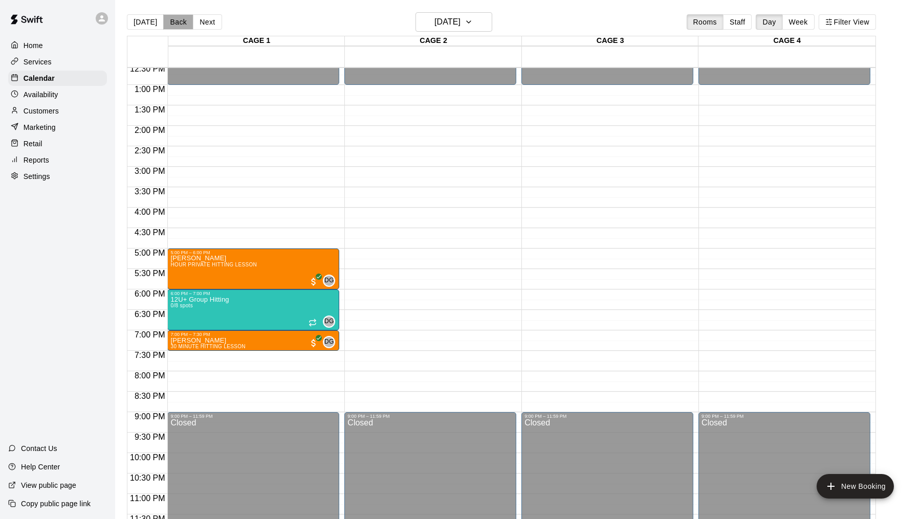
click at [186, 20] on button "Back" at bounding box center [178, 21] width 30 height 15
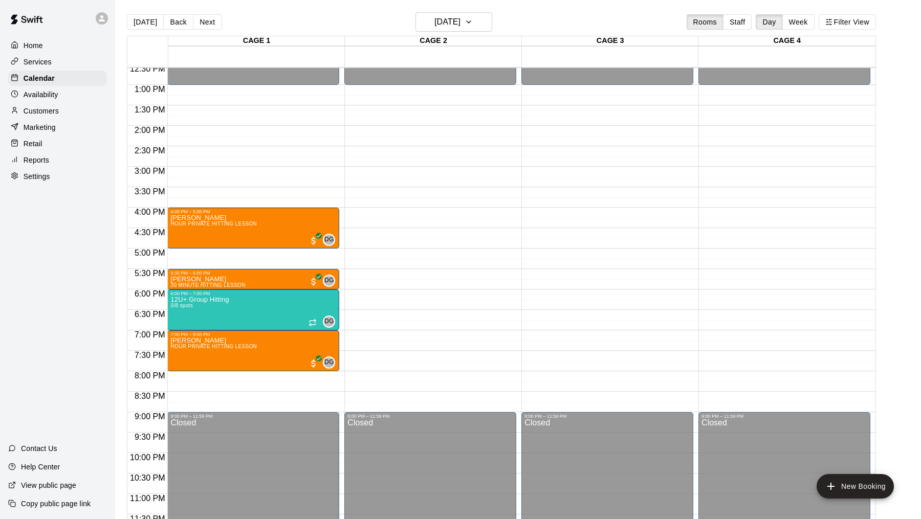
click at [302, 199] on div "12:00 AM – 1:00 PM Closed 4:00 PM – 5:00 PM [PERSON_NAME] HOUR PRIVATE HITTING …" at bounding box center [253, 44] width 172 height 982
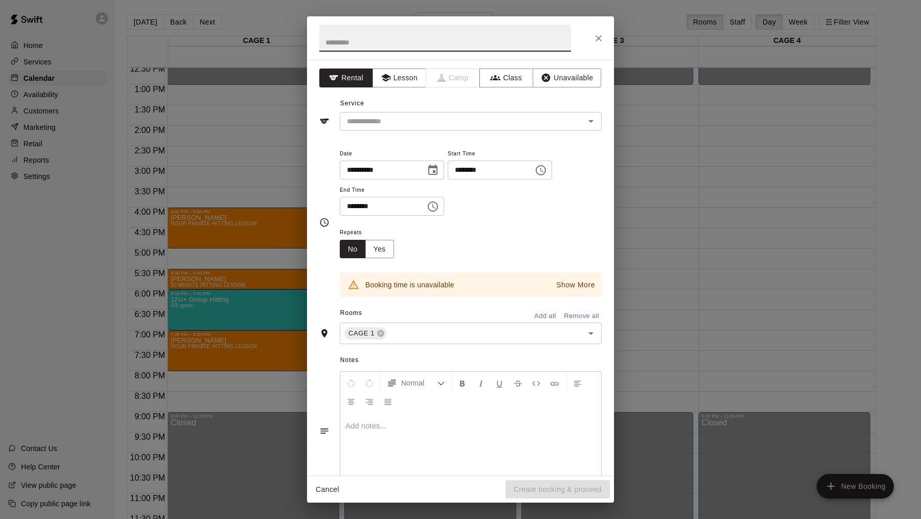
click at [601, 28] on div at bounding box center [460, 37] width 307 height 43
click at [600, 33] on icon "Close" at bounding box center [598, 38] width 10 height 10
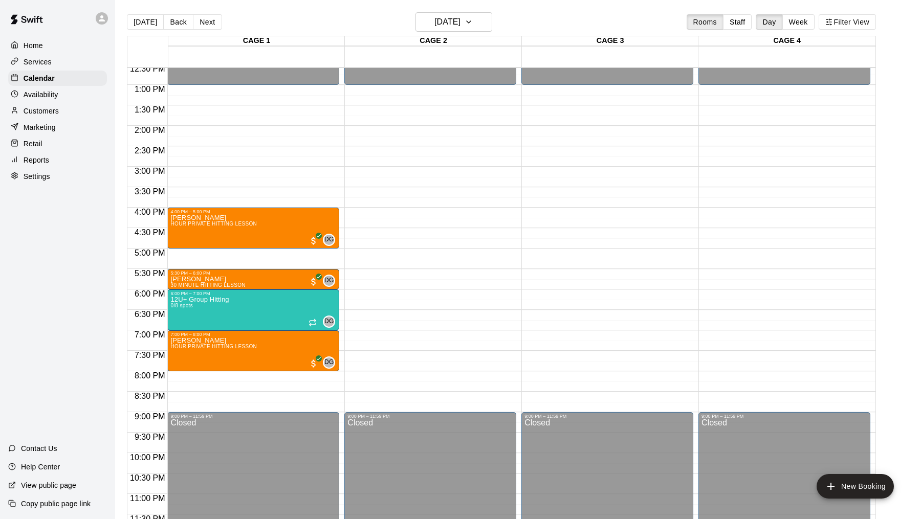
click at [218, 28] on div "[DATE] Back [DATE][DATE] Rooms Staff Day Week Filter View" at bounding box center [501, 24] width 749 height 24
click at [208, 24] on button "Next" at bounding box center [207, 21] width 29 height 15
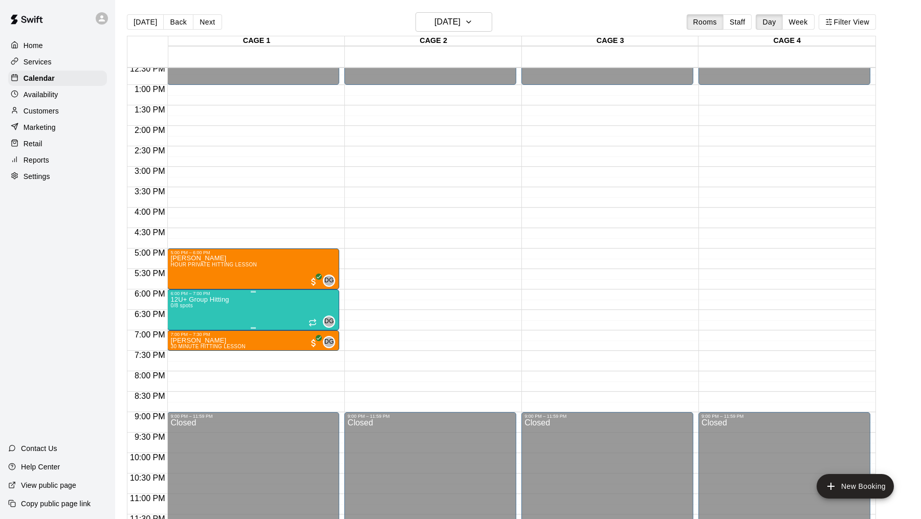
click at [178, 356] on icon "delete" at bounding box center [180, 354] width 7 height 9
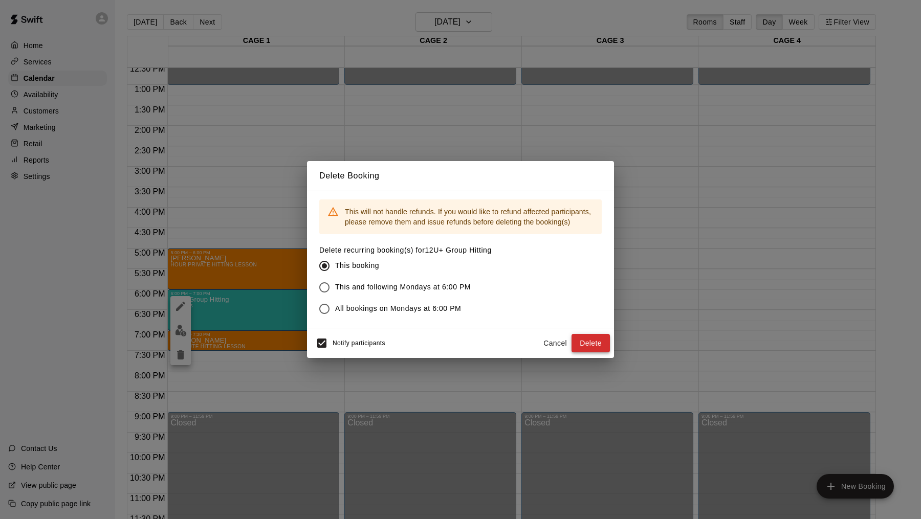
click at [582, 338] on button "Delete" at bounding box center [590, 343] width 38 height 19
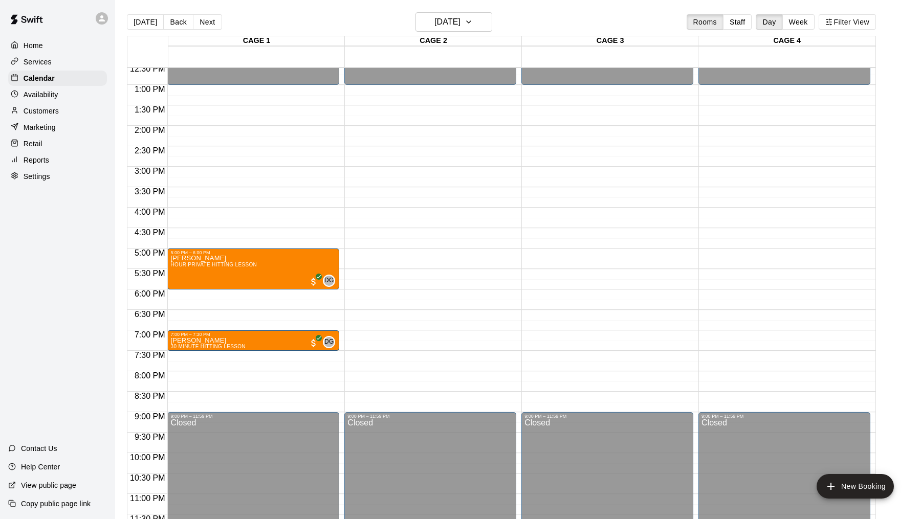
click at [39, 91] on p "Availability" at bounding box center [41, 95] width 35 height 10
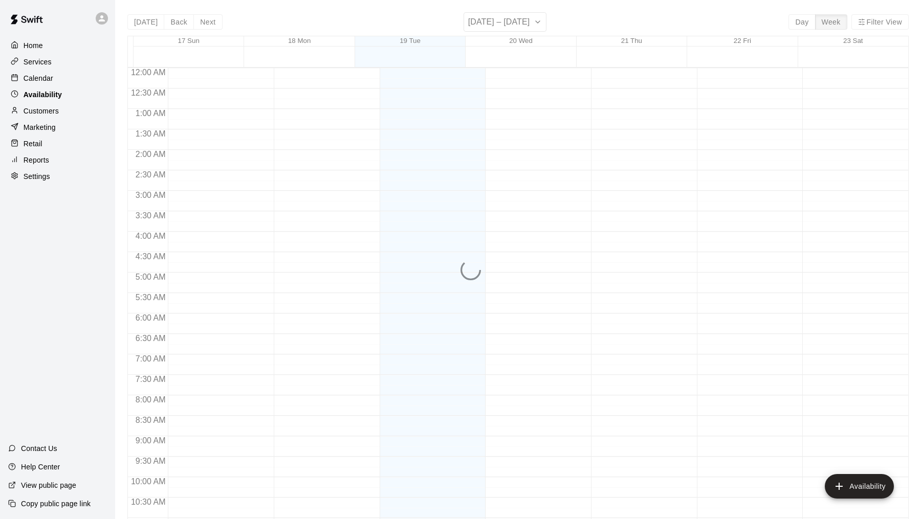
scroll to position [519, 0]
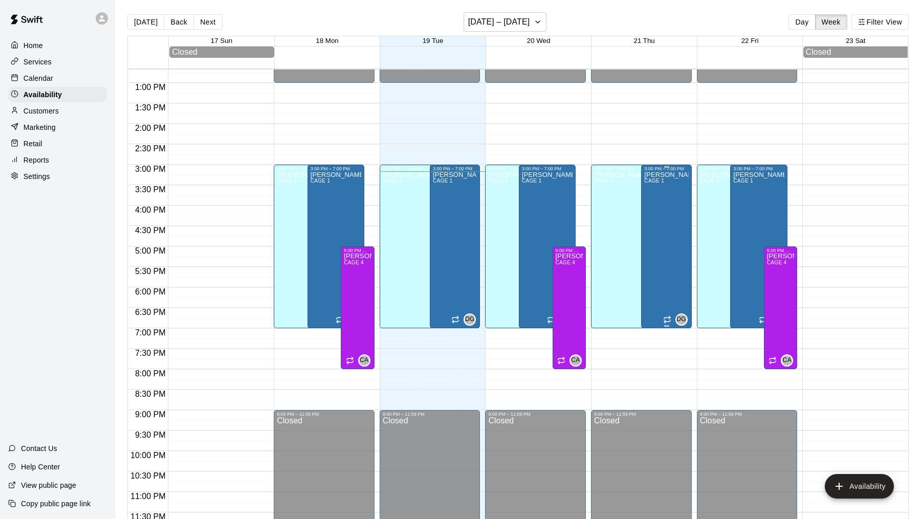
click at [666, 213] on div "[PERSON_NAME] CAGE 1" at bounding box center [666, 430] width 44 height 519
click at [654, 207] on icon "delete" at bounding box center [654, 206] width 7 height 9
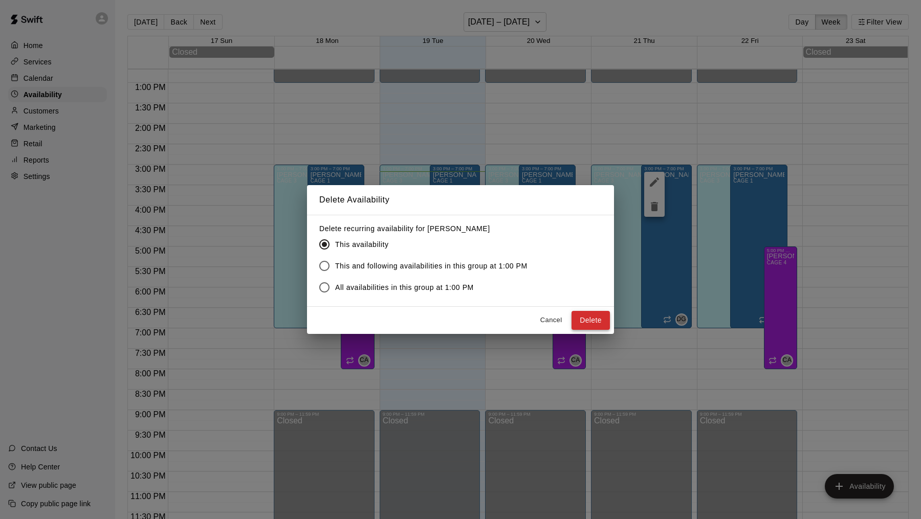
click at [592, 318] on button "Delete" at bounding box center [590, 320] width 38 height 19
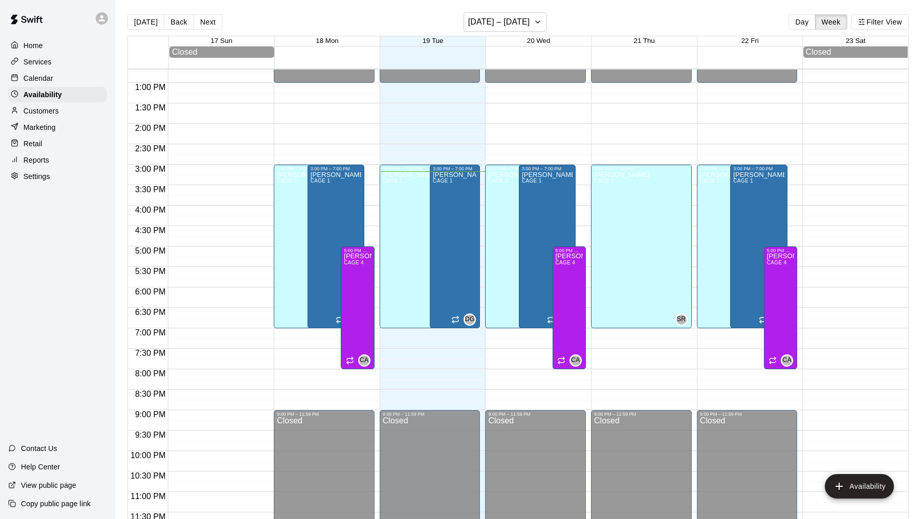
click at [44, 77] on p "Calendar" at bounding box center [39, 78] width 30 height 10
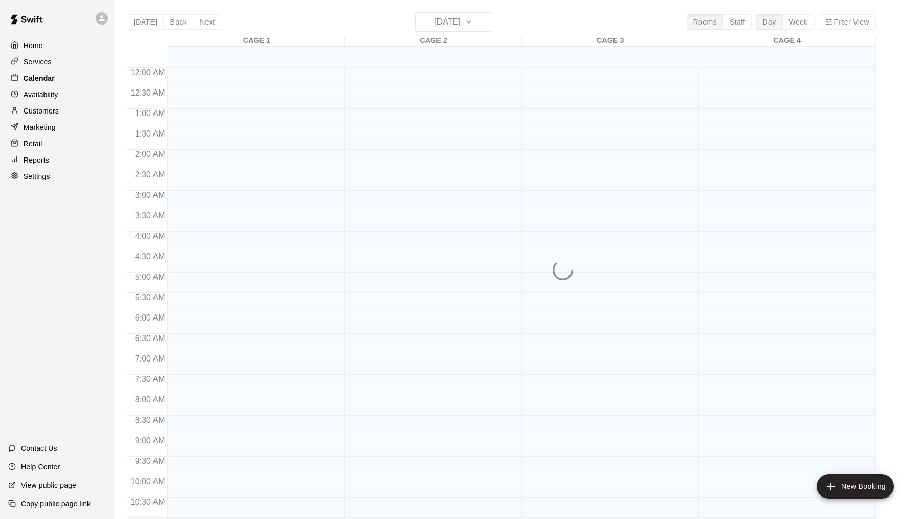
scroll to position [488, 0]
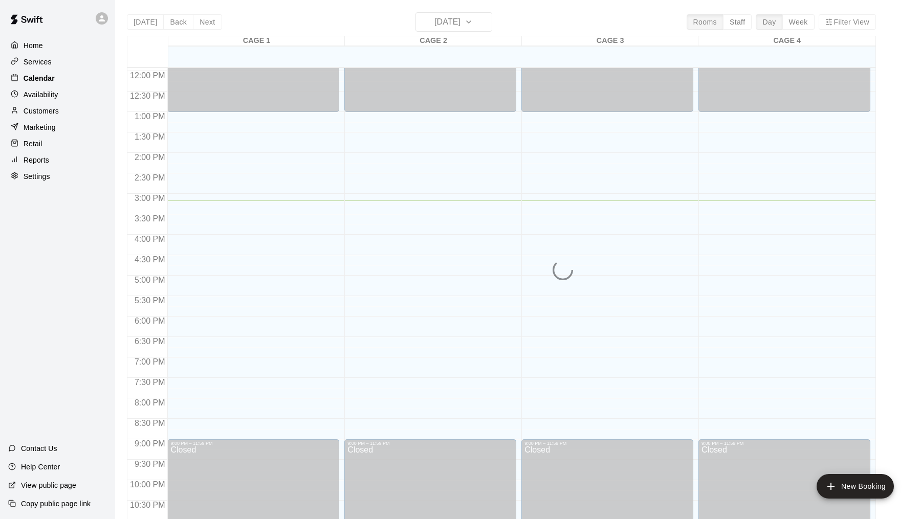
click at [44, 71] on div "Calendar" at bounding box center [57, 78] width 99 height 15
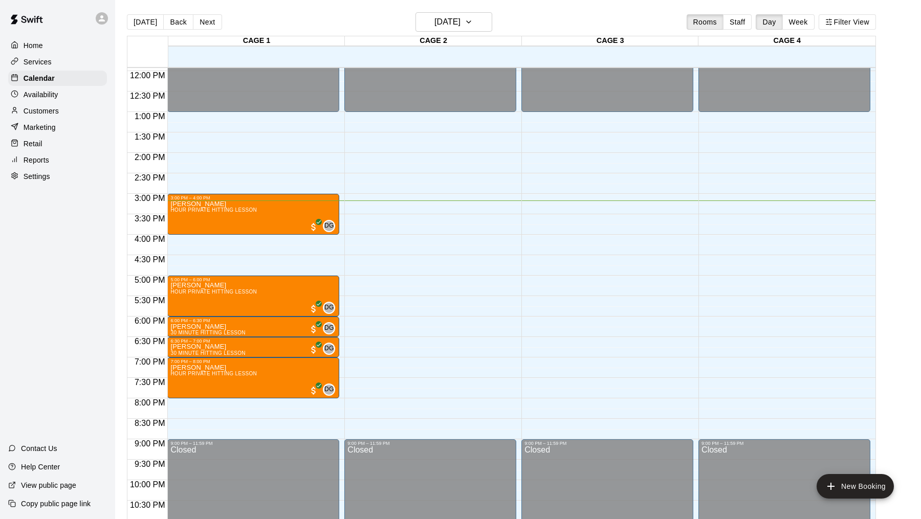
click at [41, 65] on p "Services" at bounding box center [38, 62] width 28 height 10
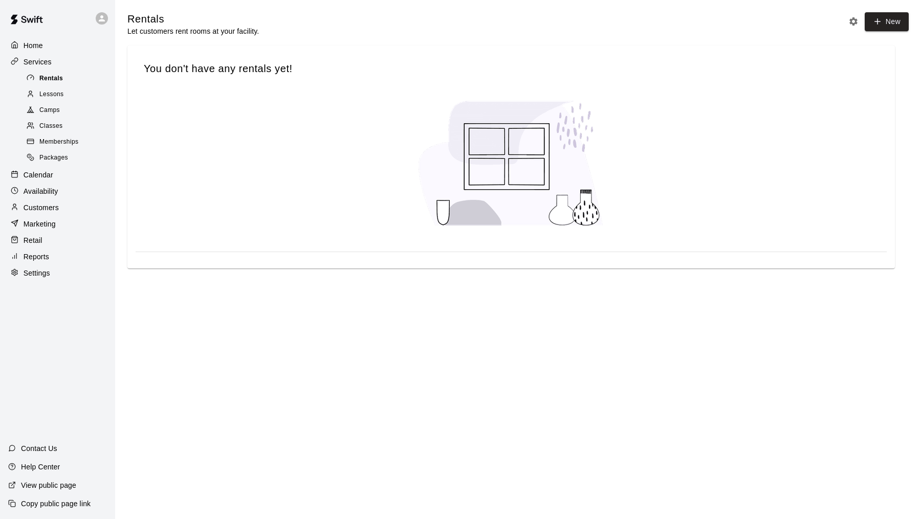
click at [43, 80] on span "Rentals" at bounding box center [51, 79] width 24 height 10
click at [42, 171] on p "Calendar" at bounding box center [39, 175] width 30 height 10
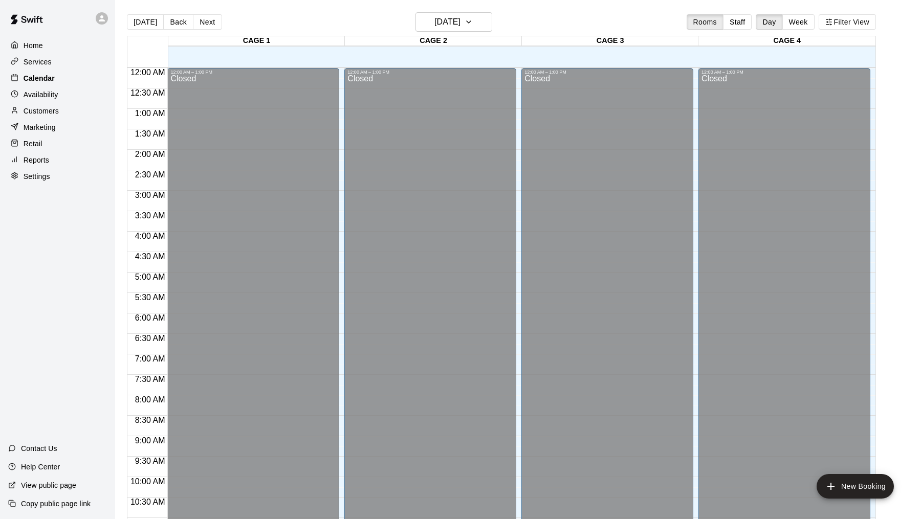
scroll to position [488, 0]
